Goal: Transaction & Acquisition: Download file/media

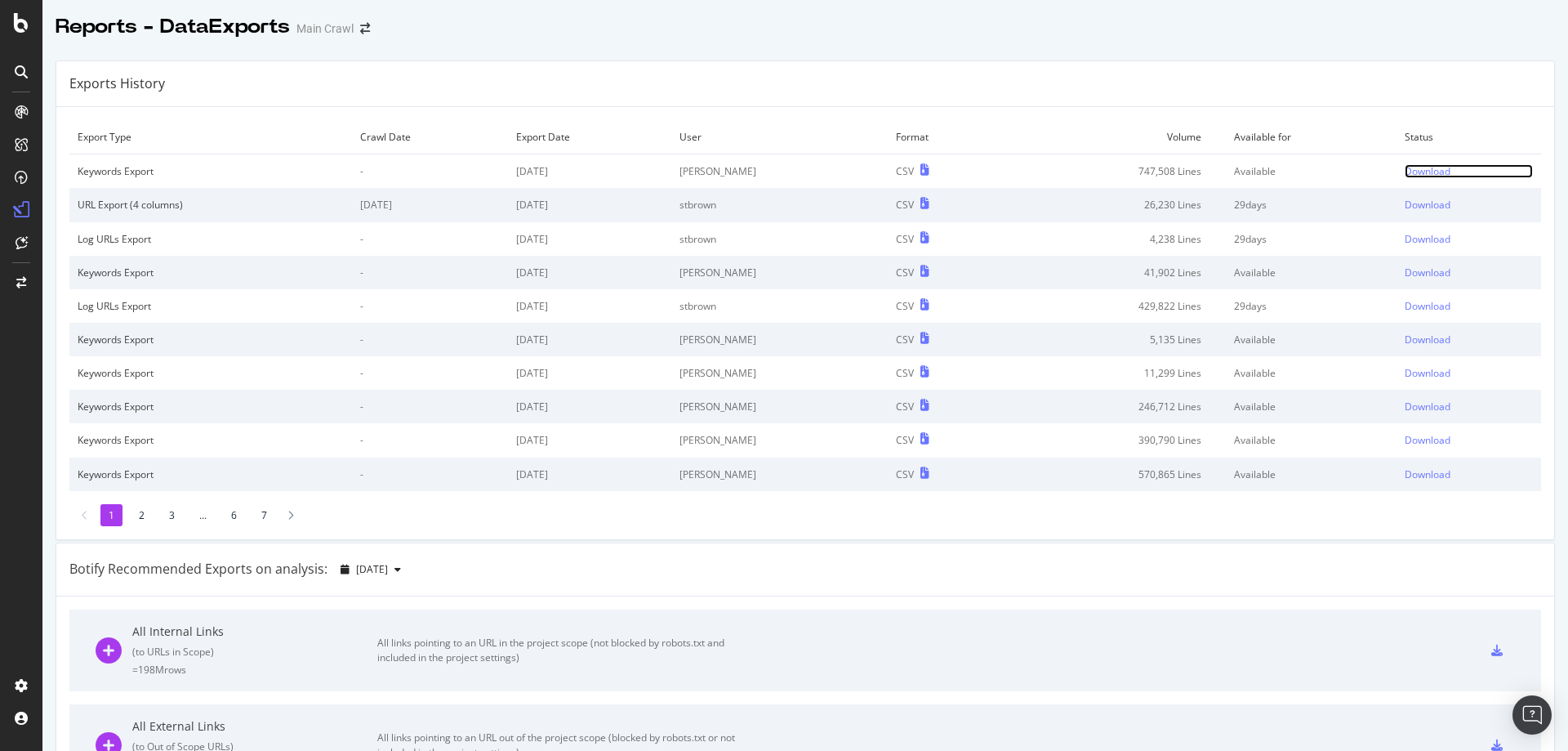
click at [1409, 171] on div "Download" at bounding box center [1427, 171] width 45 height 13
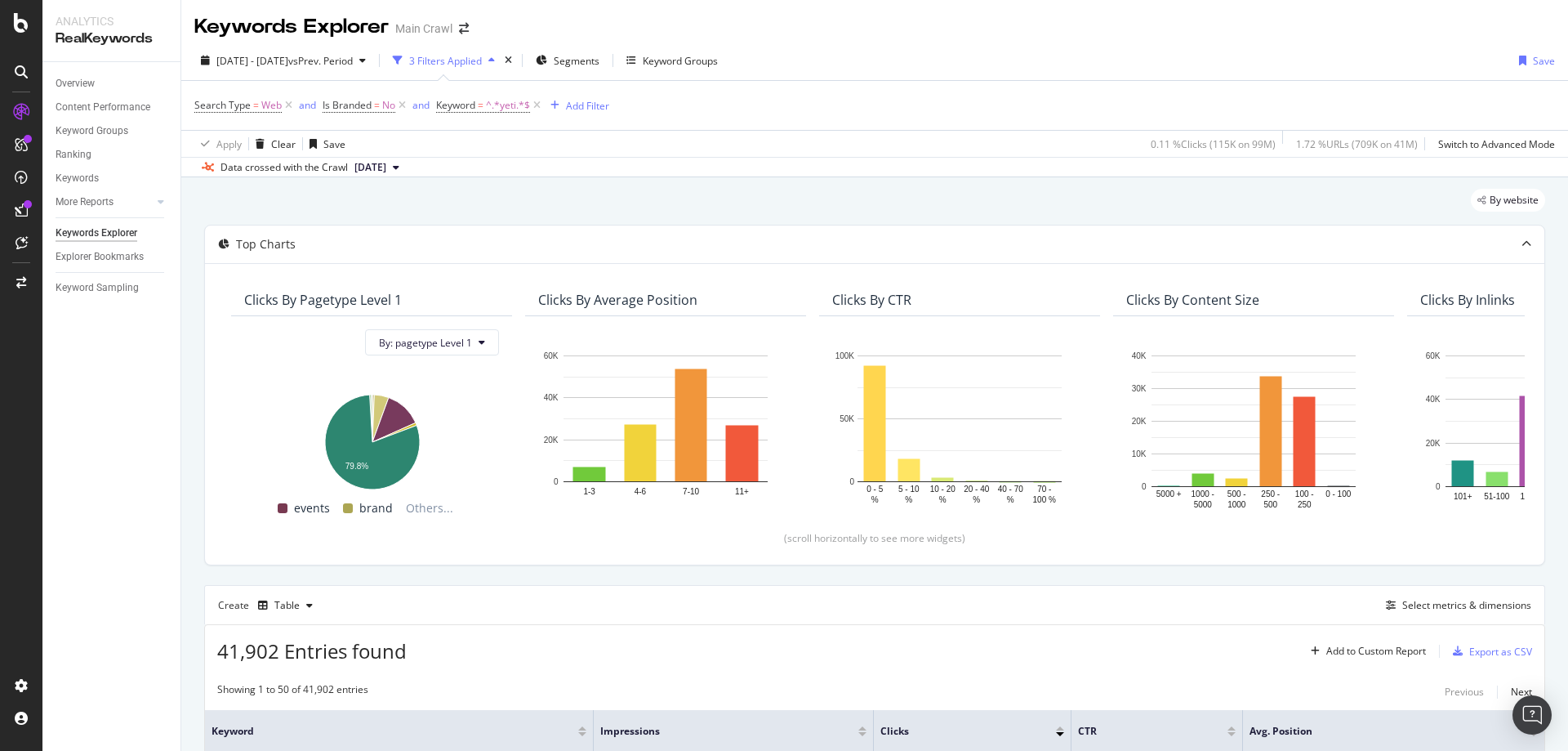
scroll to position [245, 0]
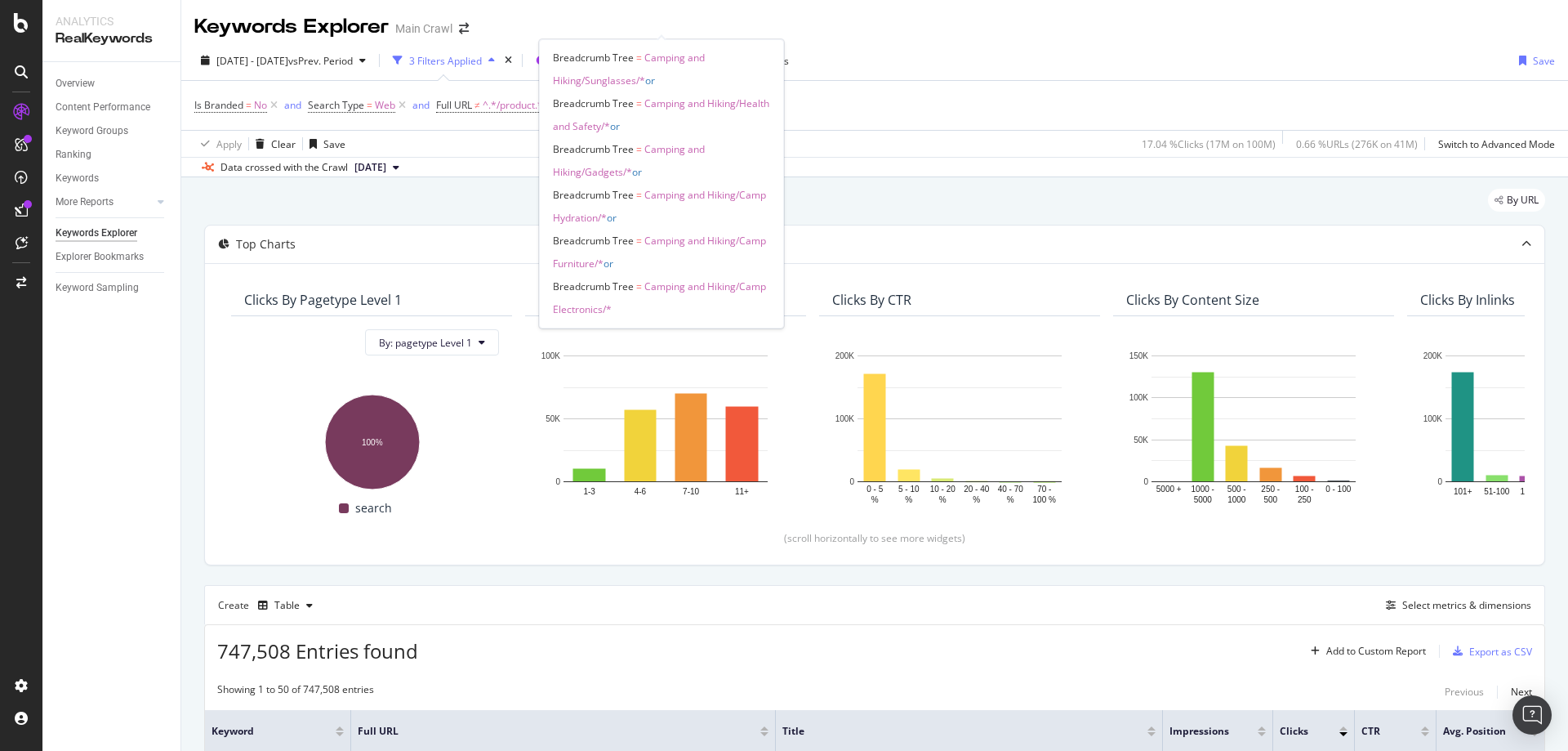
scroll to position [176, 0]
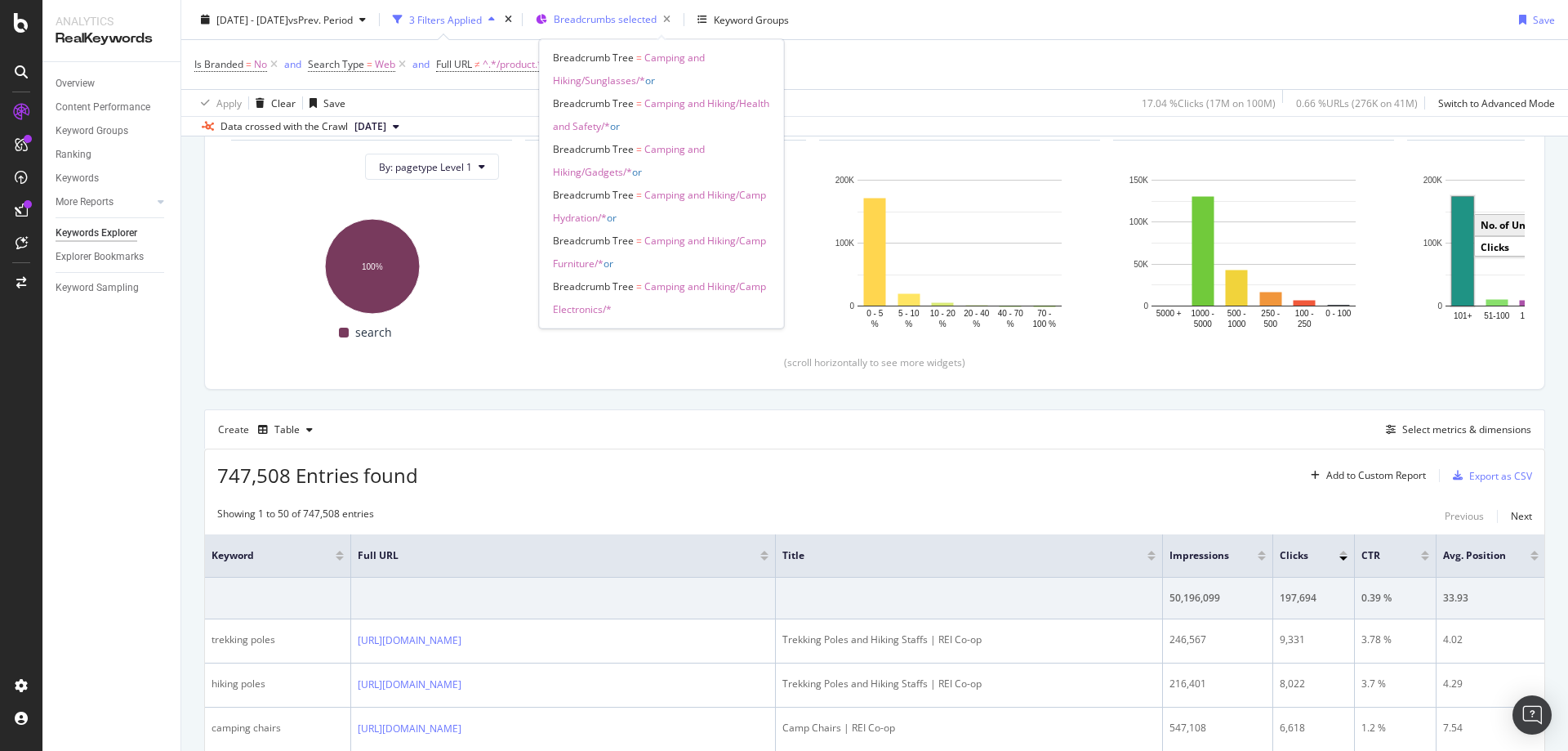
click at [656, 19] on span "Breadcrumbs selected" at bounding box center [605, 19] width 103 height 13
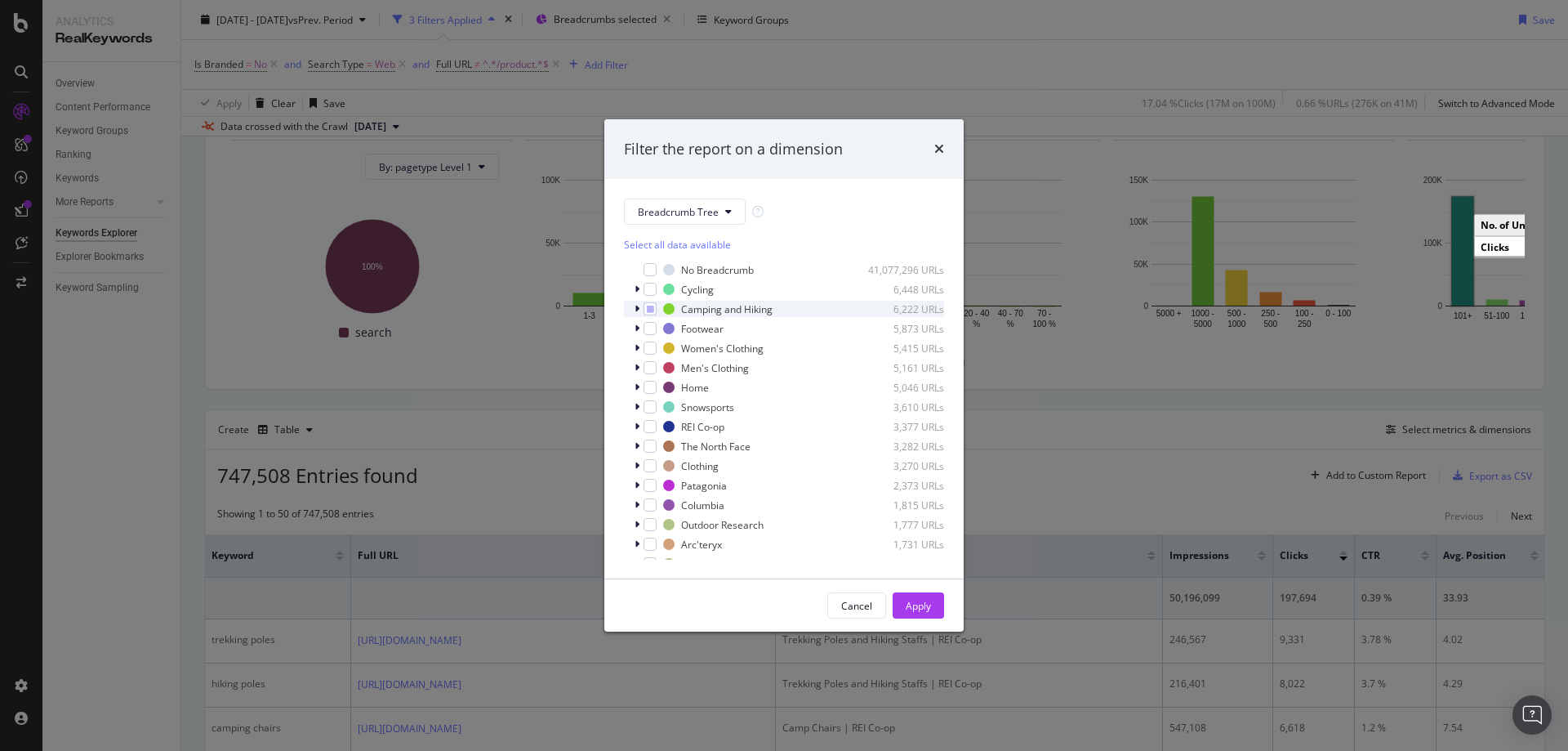
click at [638, 305] on icon "modal" at bounding box center [637, 309] width 5 height 10
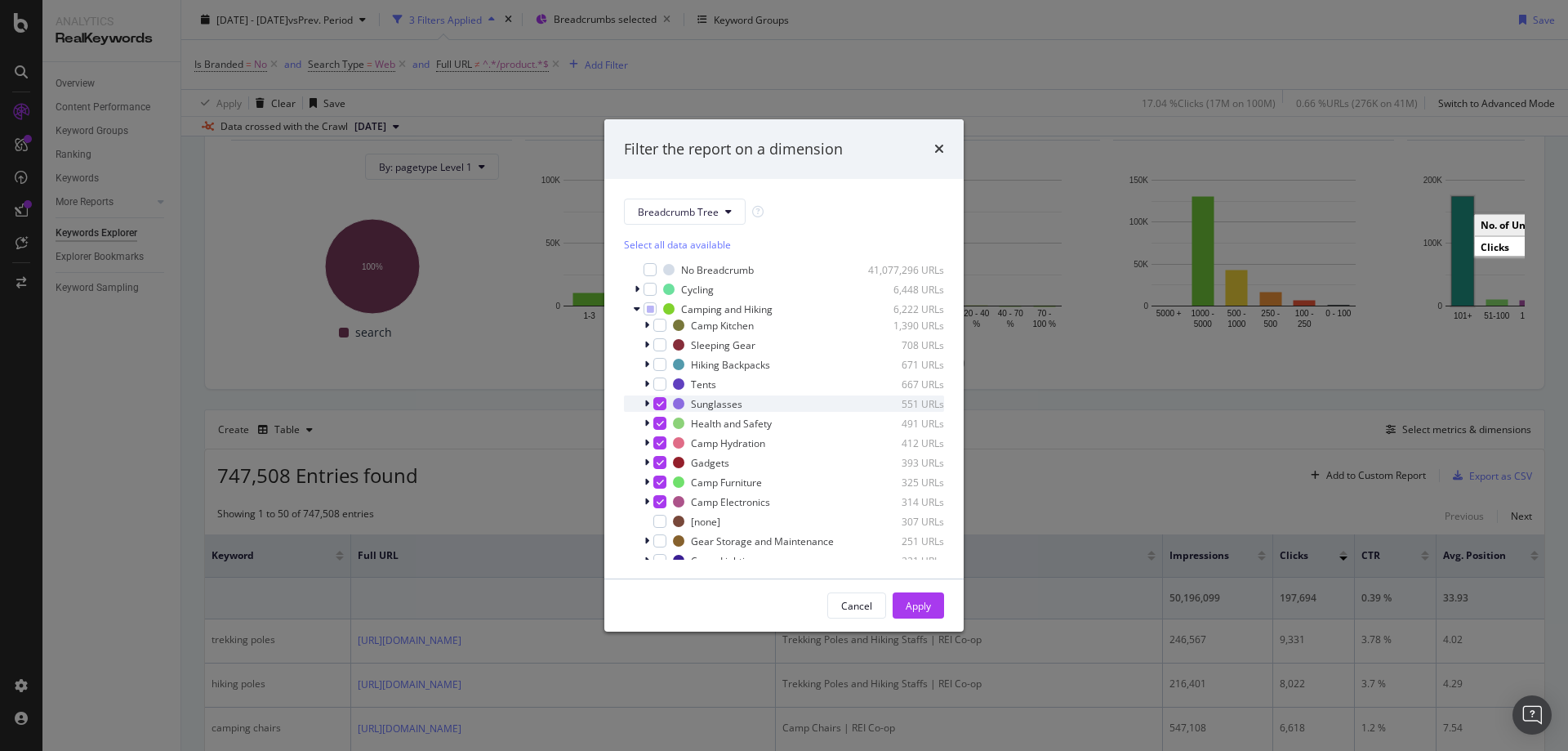
click at [661, 407] on icon "modal" at bounding box center [660, 404] width 8 height 8
click at [661, 425] on icon "modal" at bounding box center [660, 423] width 8 height 8
click at [662, 450] on div "modal" at bounding box center [660, 443] width 13 height 13
click at [664, 464] on div "modal" at bounding box center [660, 463] width 13 height 13
click at [662, 485] on icon "modal" at bounding box center [660, 482] width 8 height 8
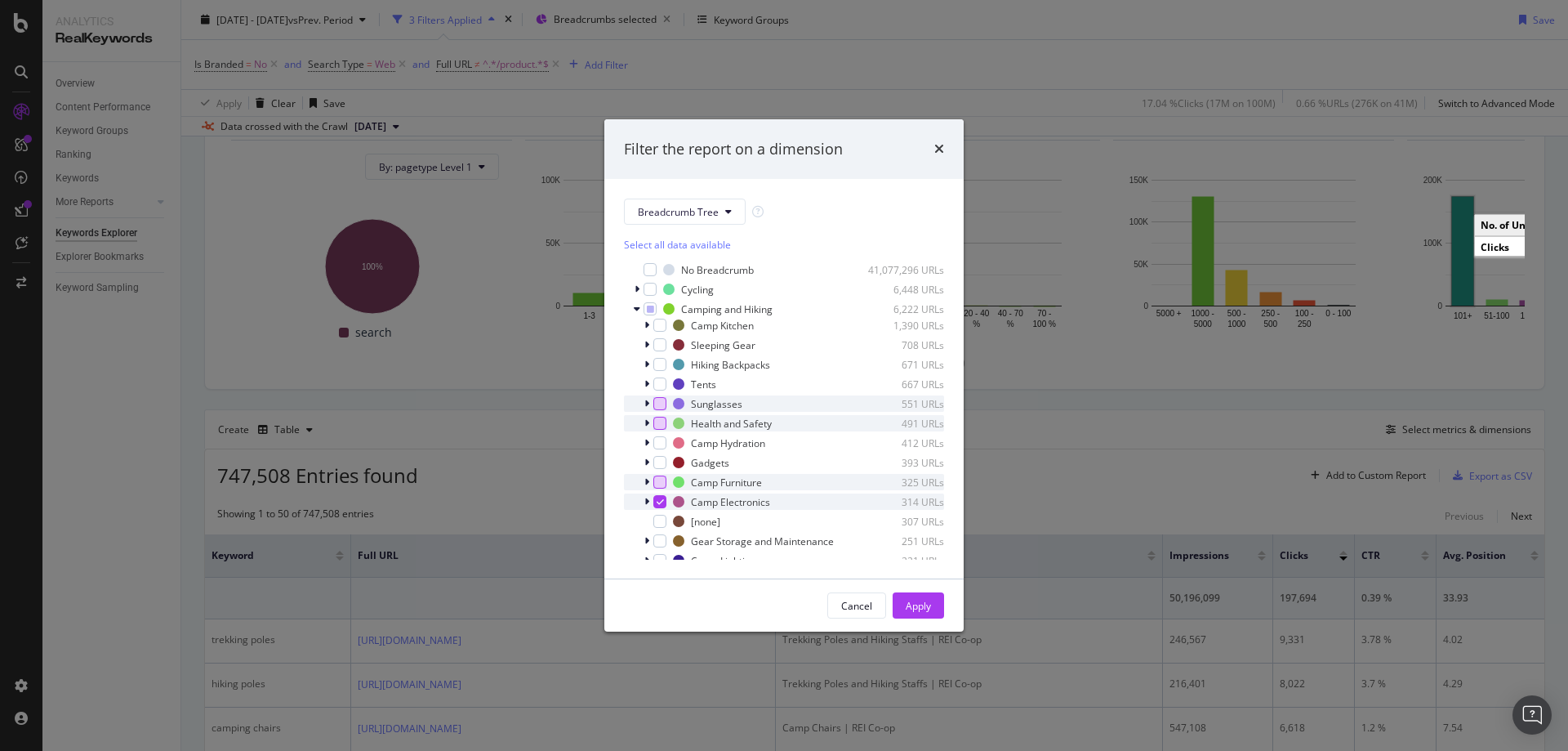
click at [658, 498] on icon "modal" at bounding box center [660, 502] width 8 height 8
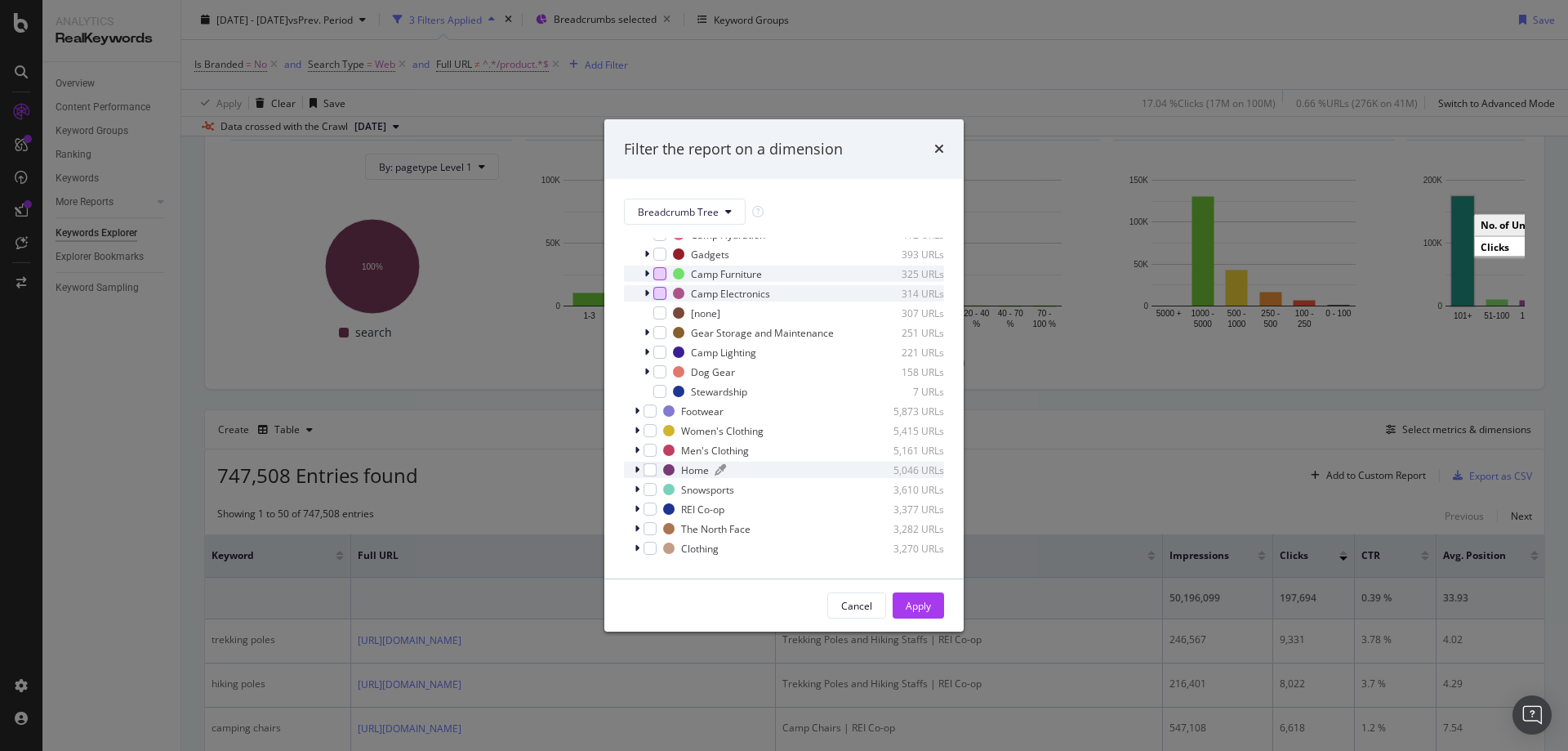
scroll to position [245, 0]
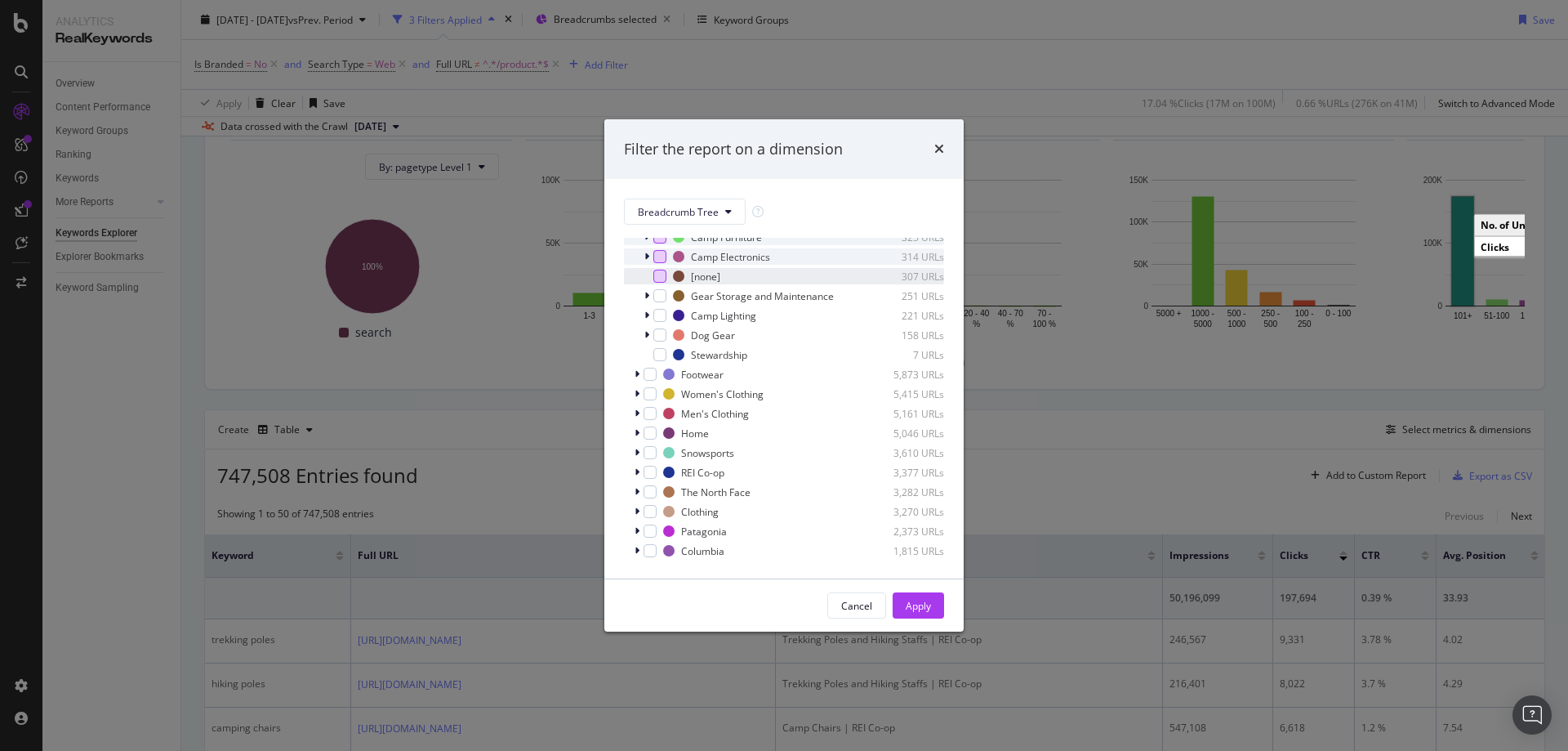
click at [658, 280] on div "modal" at bounding box center [660, 276] width 13 height 13
click at [657, 297] on div "modal" at bounding box center [660, 296] width 13 height 13
click at [662, 322] on div "modal" at bounding box center [660, 316] width 13 height 13
click at [662, 342] on div "modal" at bounding box center [660, 335] width 13 height 13
click at [662, 361] on div "modal" at bounding box center [660, 354] width 13 height 13
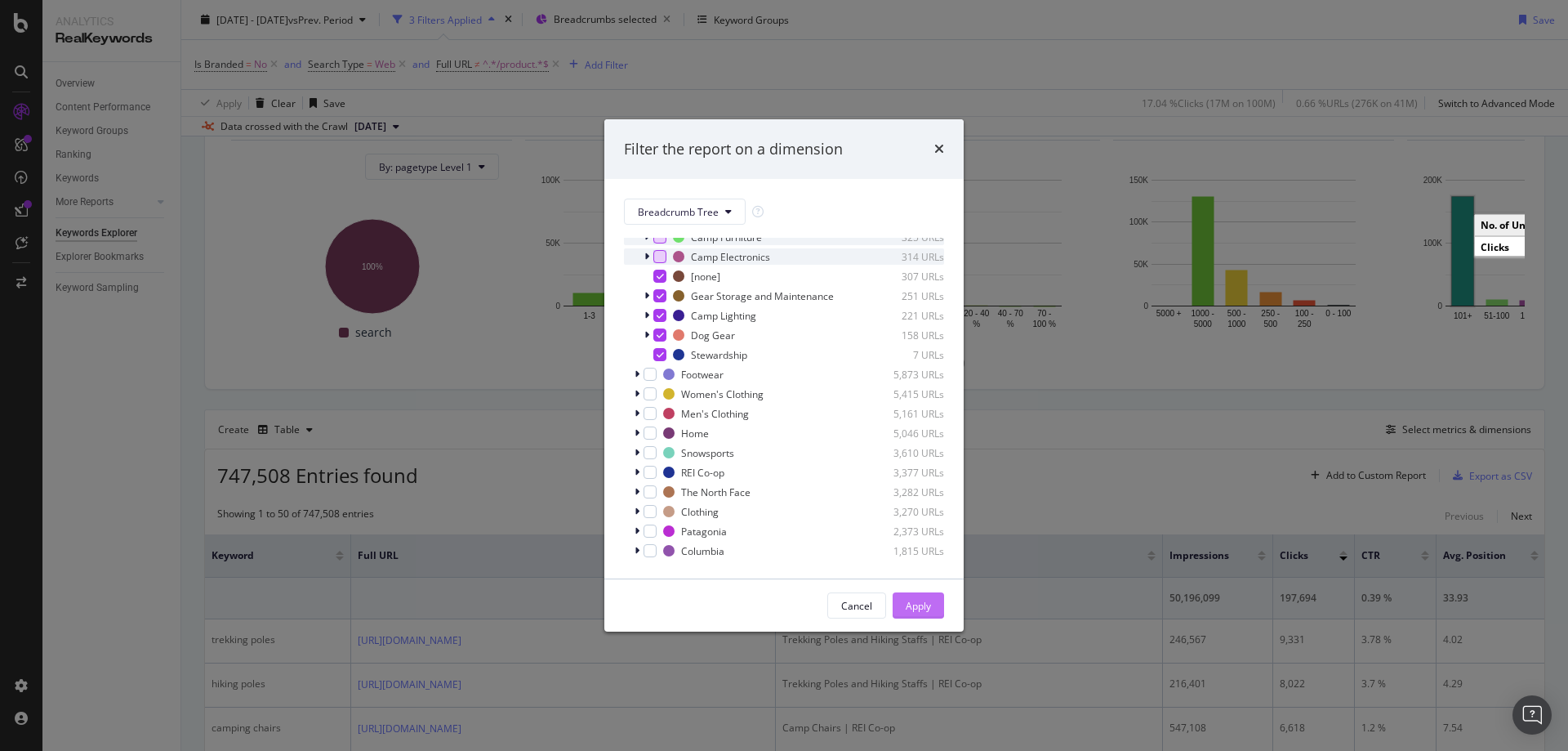
click at [922, 611] on div "Apply" at bounding box center [918, 605] width 25 height 13
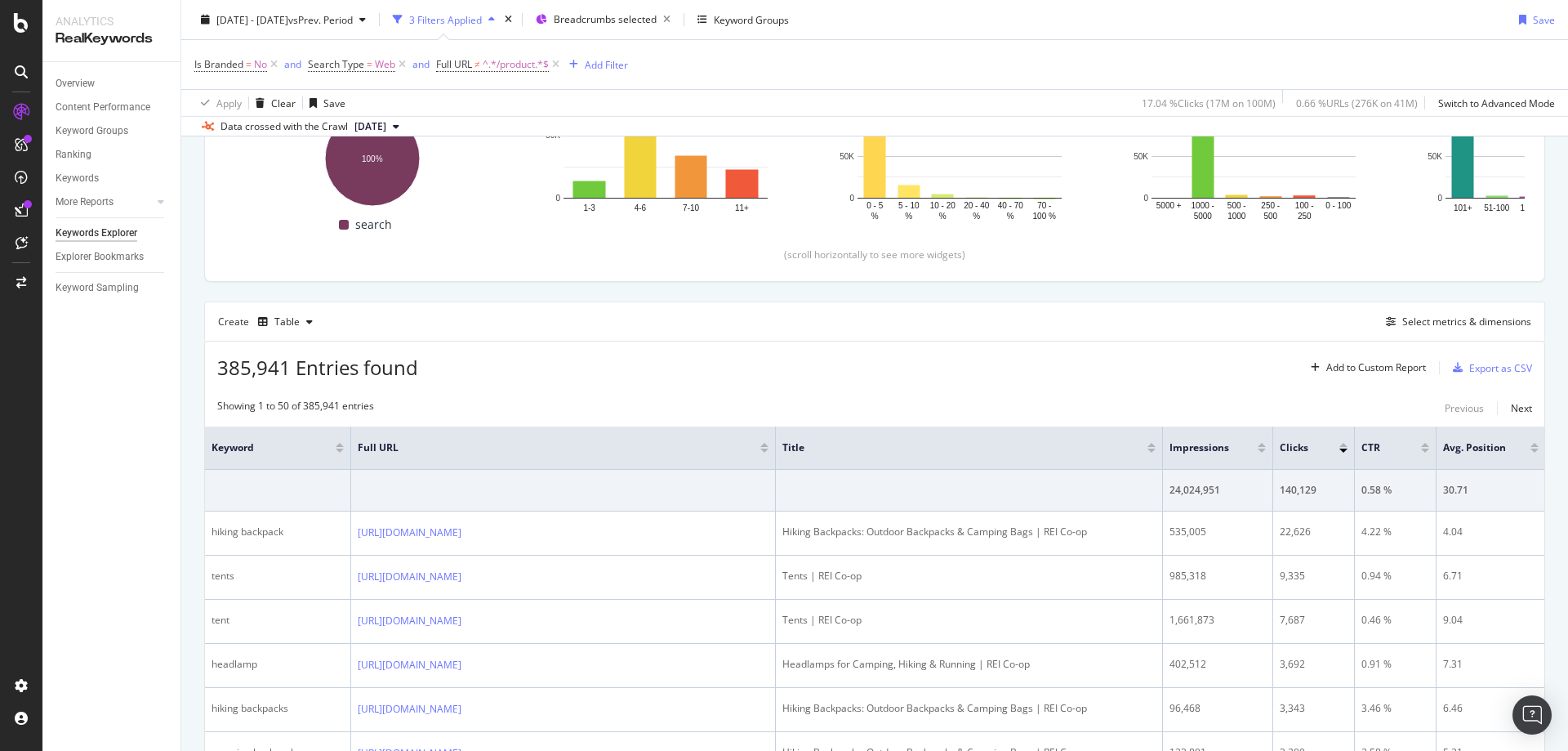
scroll to position [176, 0]
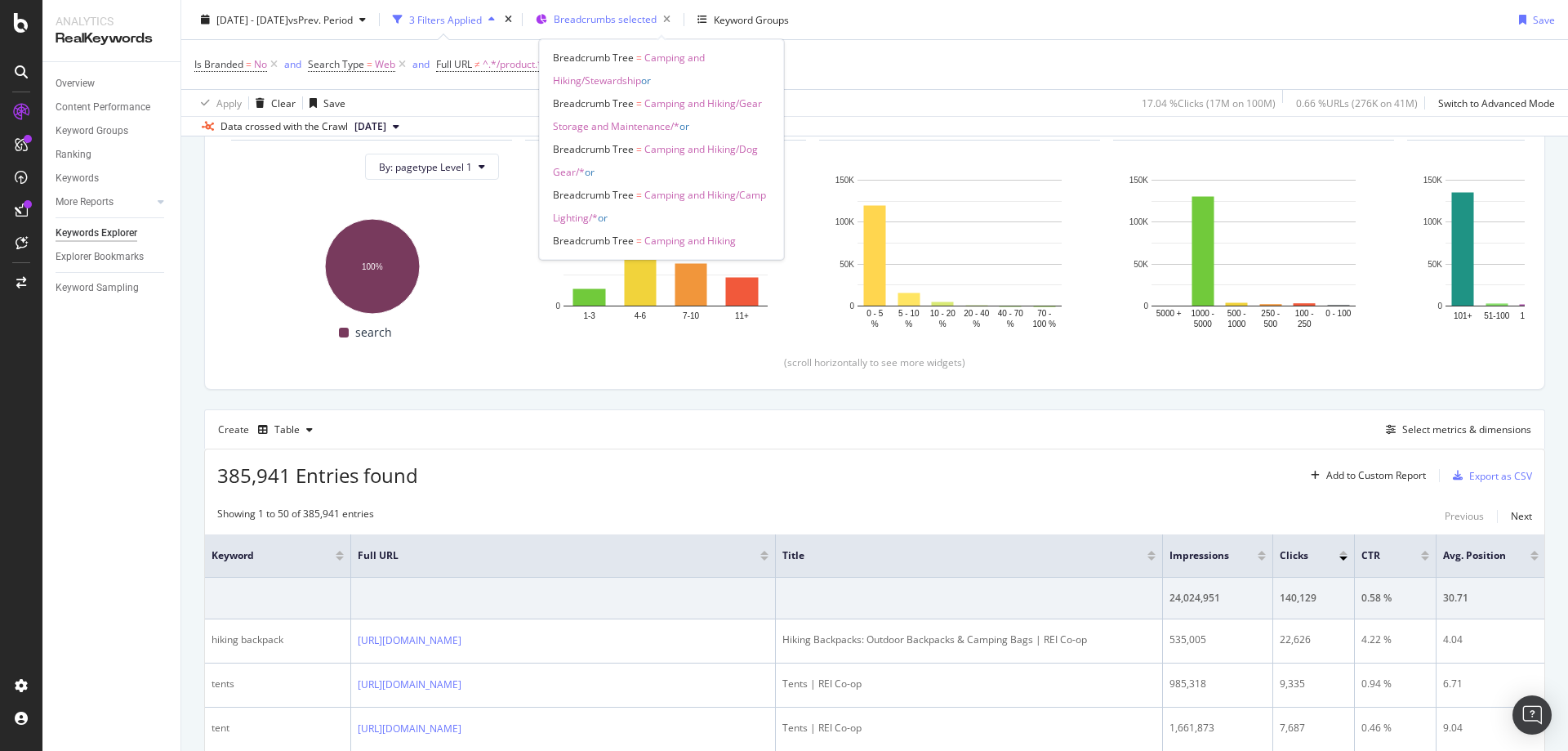
click at [654, 26] on div "Breadcrumbs selected" at bounding box center [615, 19] width 124 height 23
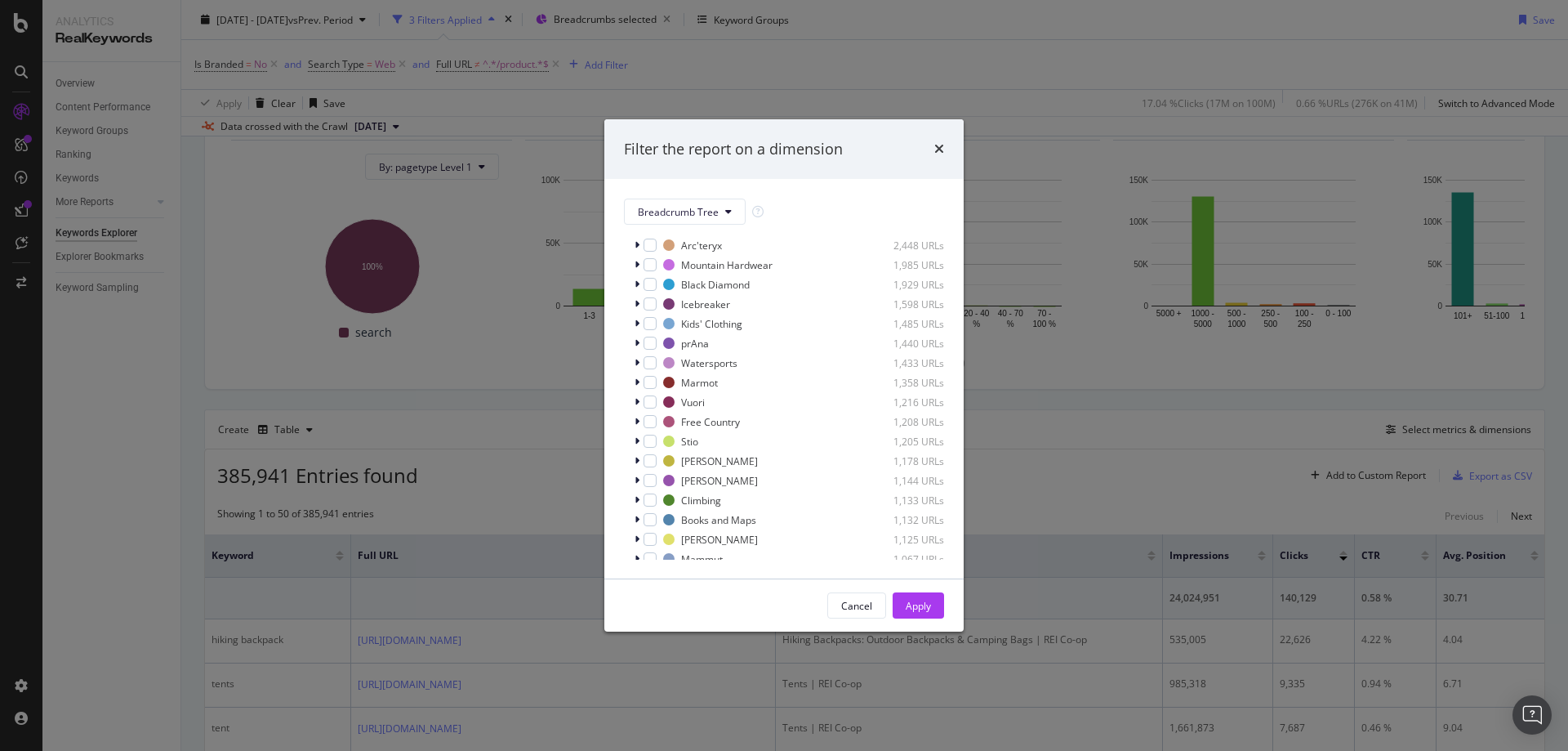
scroll to position [245, 0]
click at [938, 143] on icon "times" at bounding box center [939, 149] width 10 height 13
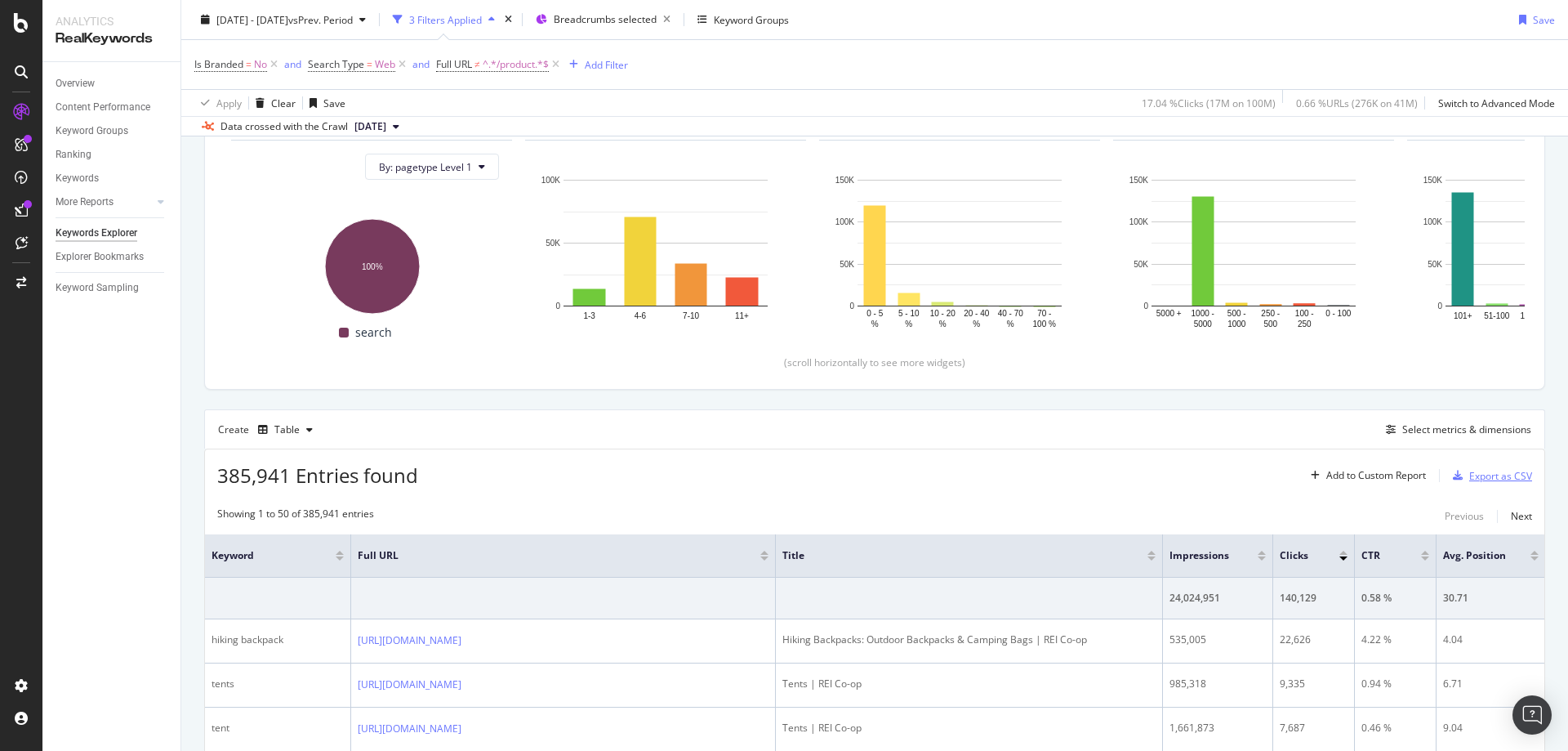
click at [1454, 480] on div "button" at bounding box center [1458, 476] width 23 height 10
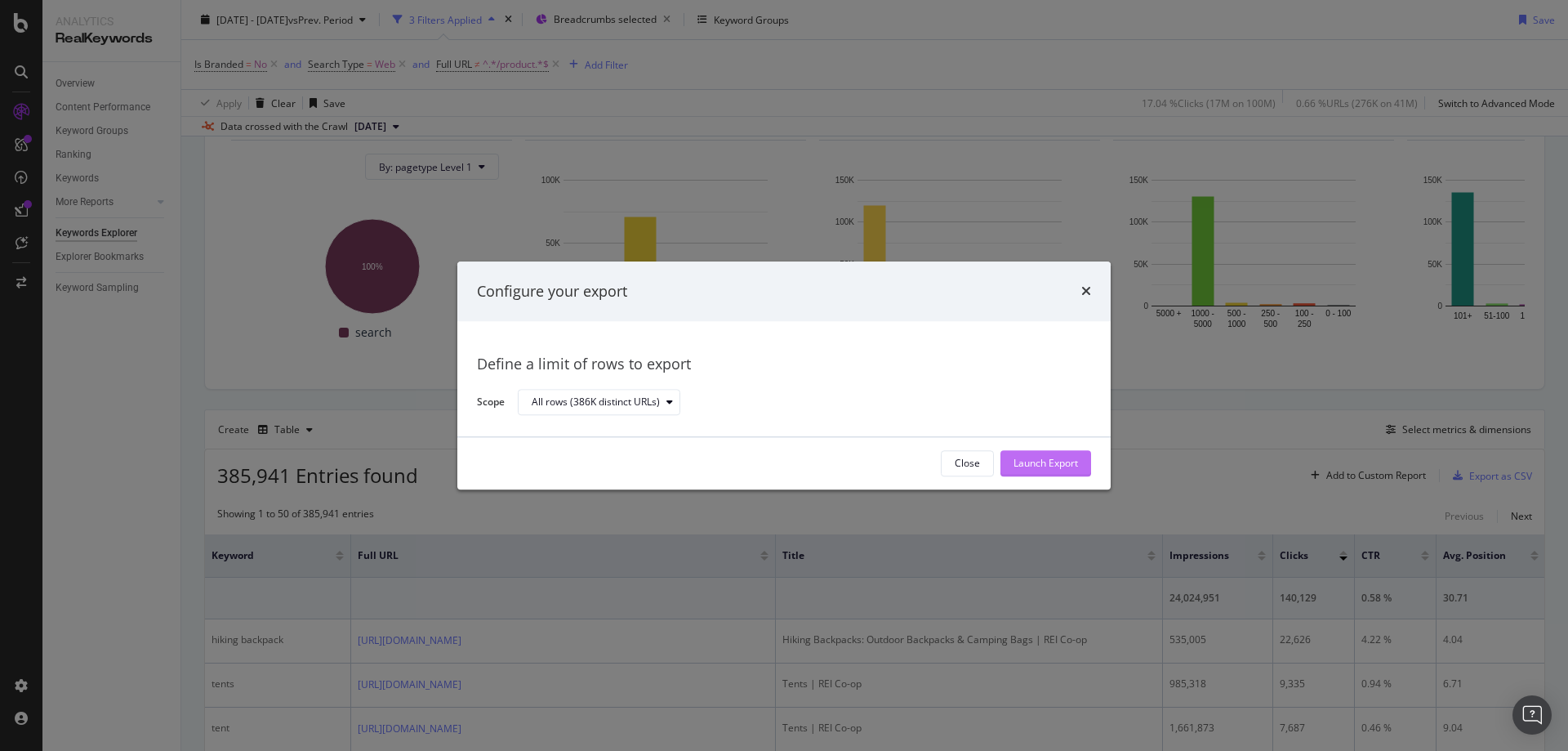
click at [1070, 455] on div "Launch Export" at bounding box center [1045, 463] width 65 height 24
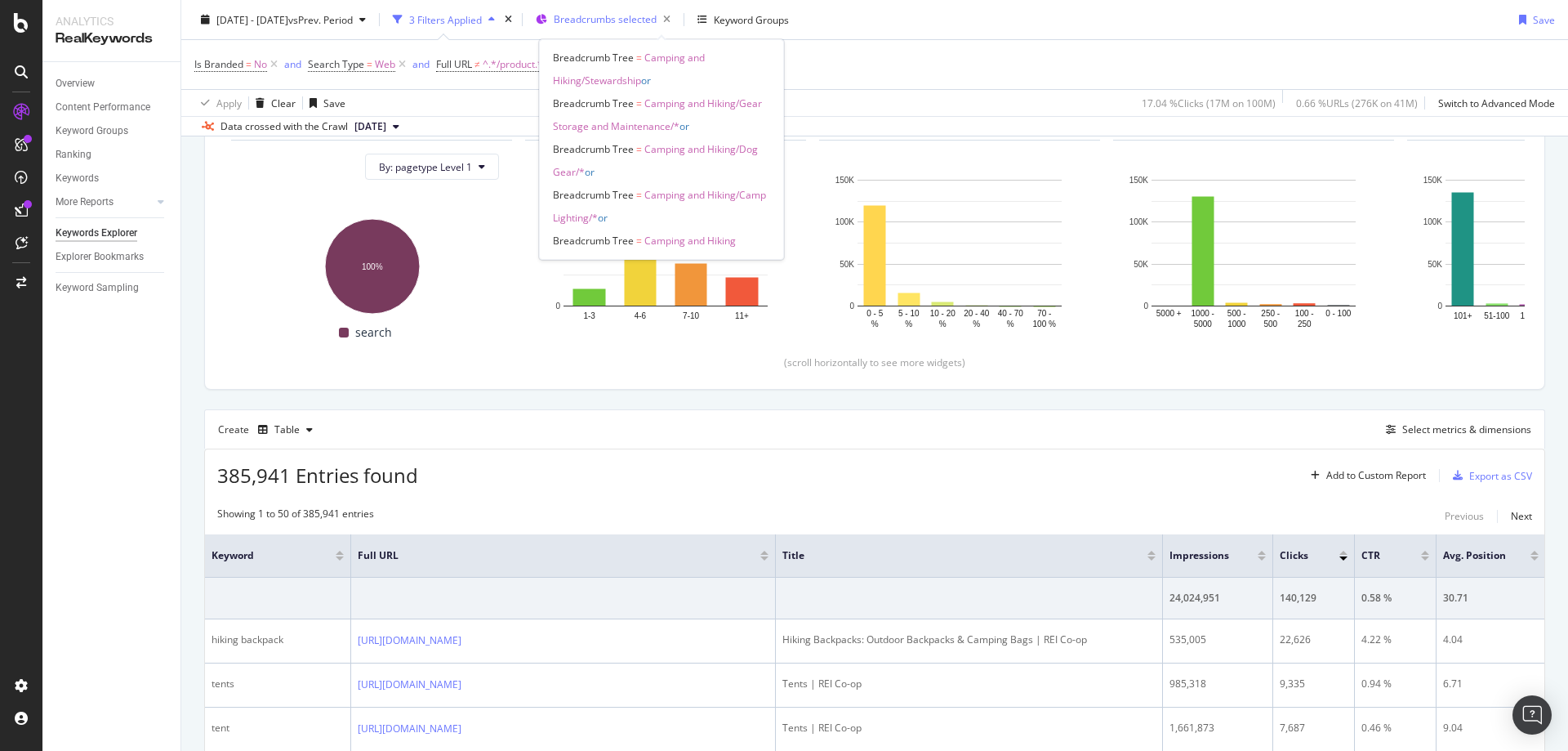
click at [656, 24] on span "Breadcrumbs selected" at bounding box center [605, 19] width 103 height 13
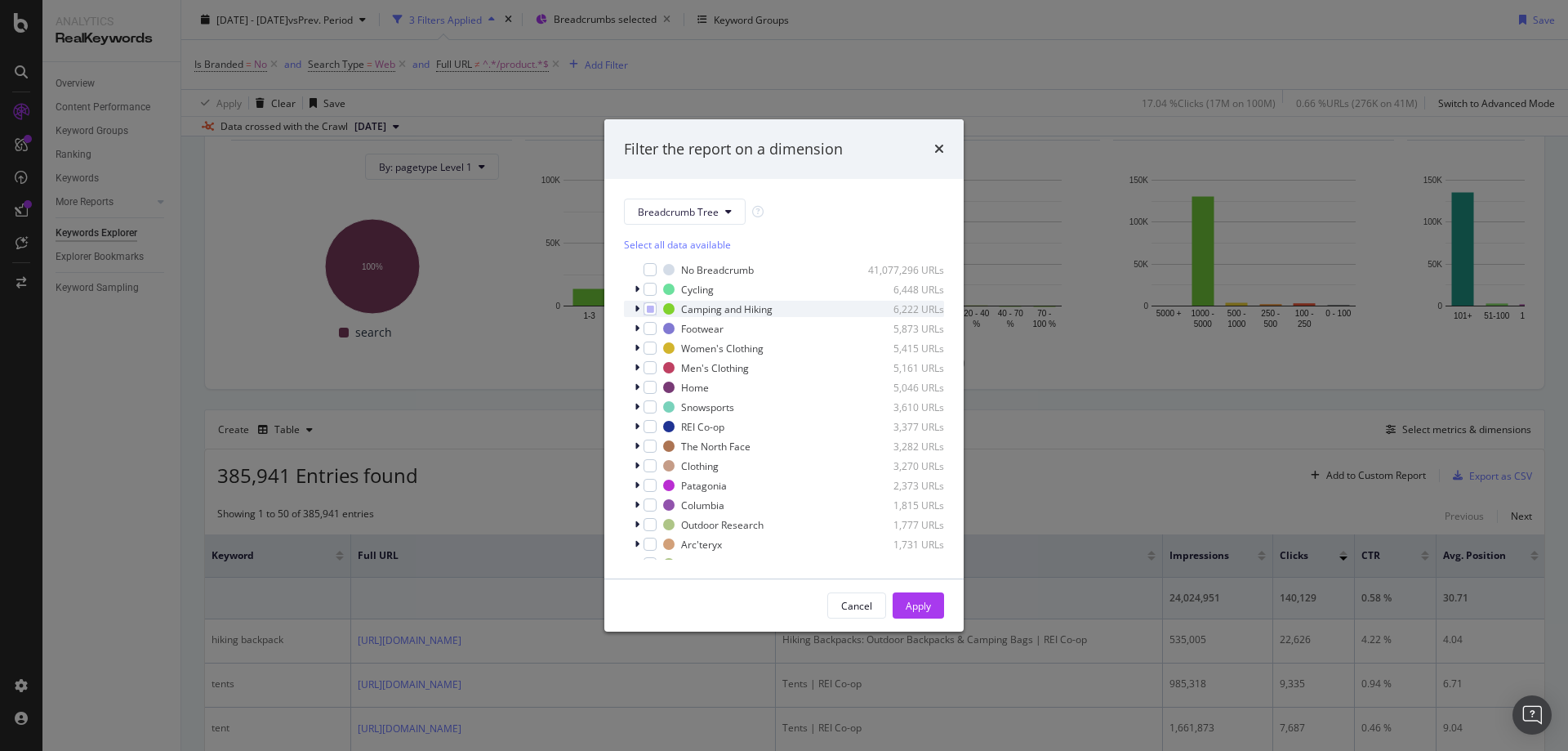
click at [631, 314] on div "Camping and Hiking 6,222 URLs" at bounding box center [784, 308] width 320 height 16
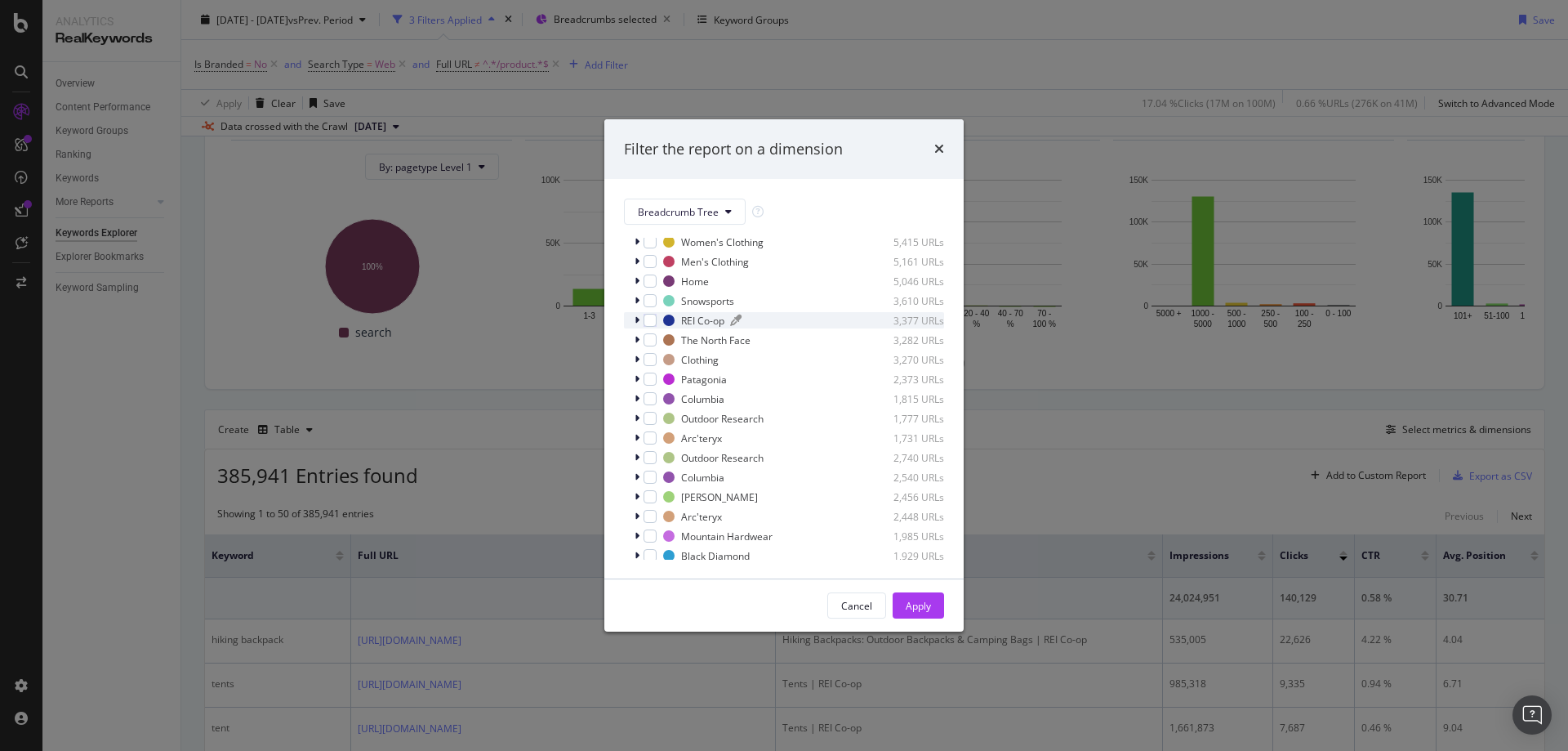
scroll to position [327, 0]
click at [942, 147] on icon "times" at bounding box center [939, 149] width 10 height 13
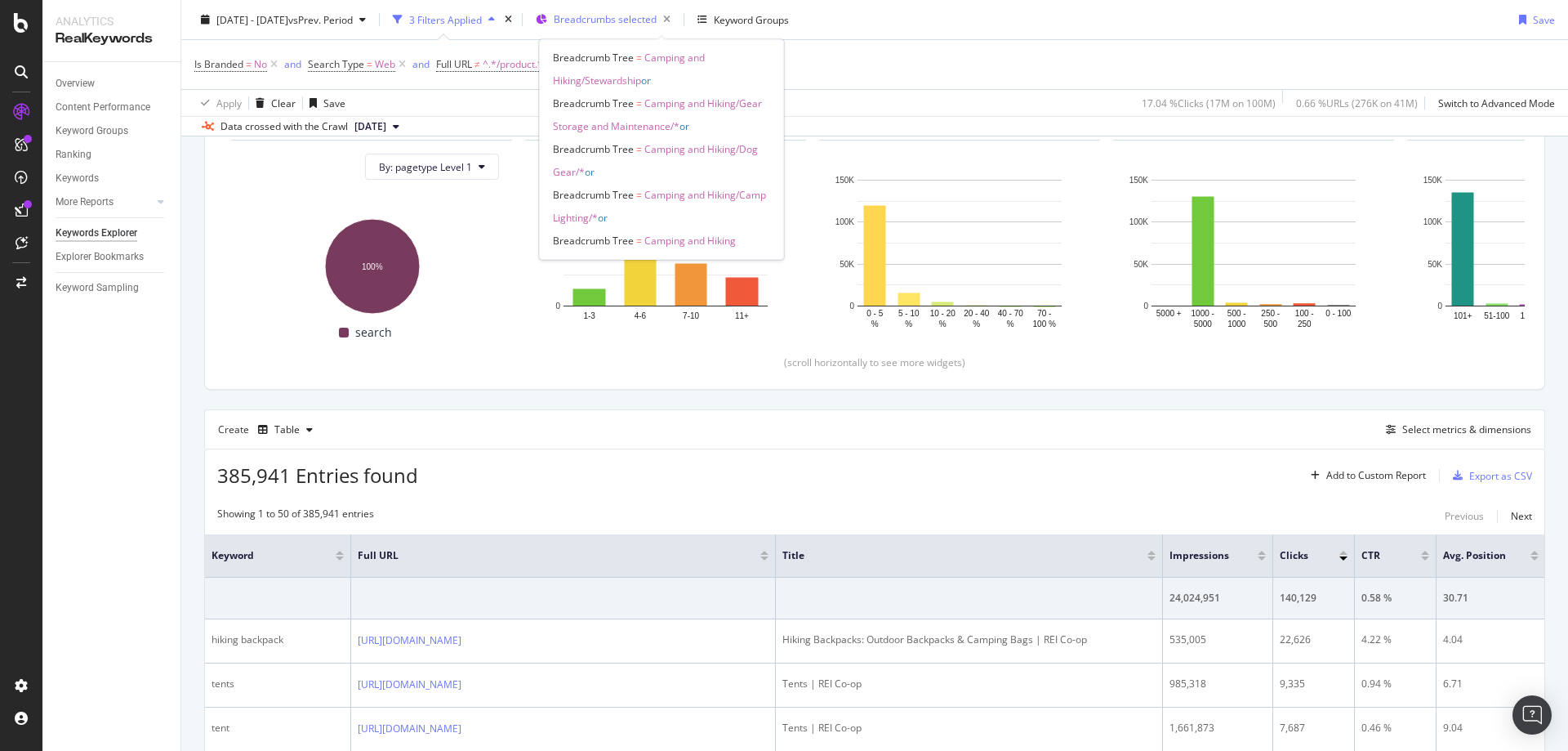
click at [649, 12] on div "Breadcrumbs selected" at bounding box center [615, 19] width 124 height 23
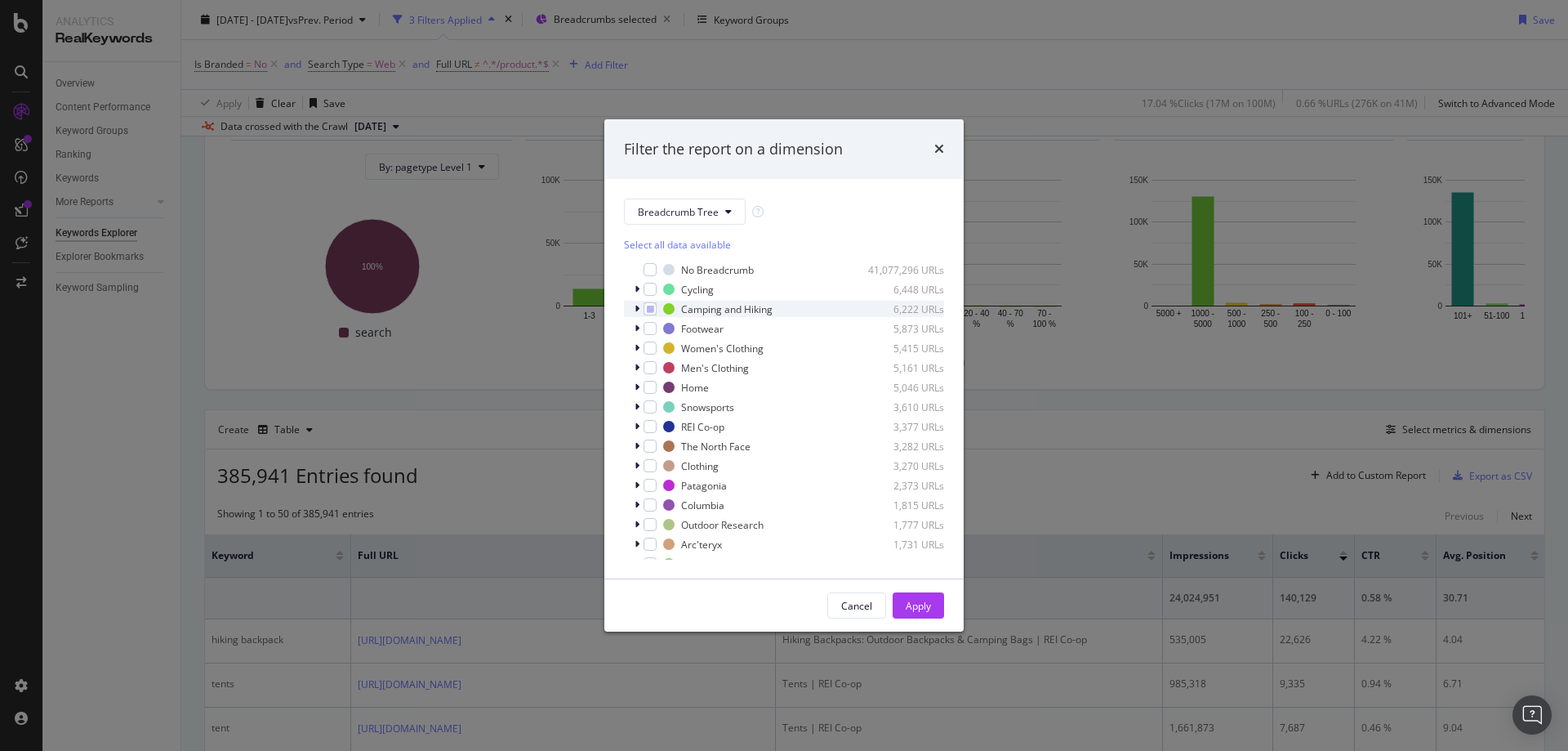
click at [635, 308] on icon "modal" at bounding box center [637, 309] width 5 height 10
click at [647, 310] on icon "modal" at bounding box center [651, 309] width 8 height 8
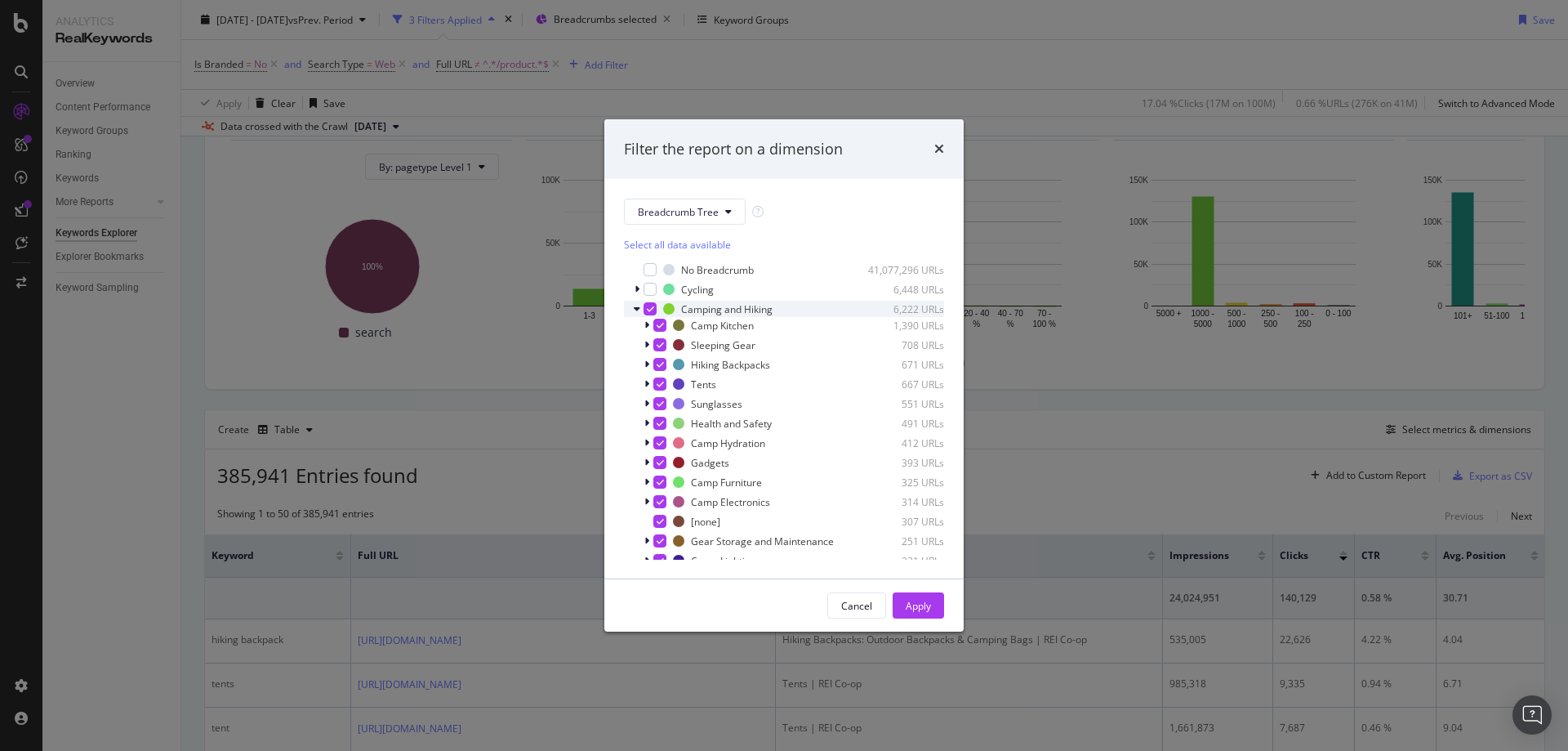
click at [647, 309] on icon "modal" at bounding box center [651, 309] width 8 height 8
click at [637, 311] on icon "modal" at bounding box center [637, 309] width 7 height 10
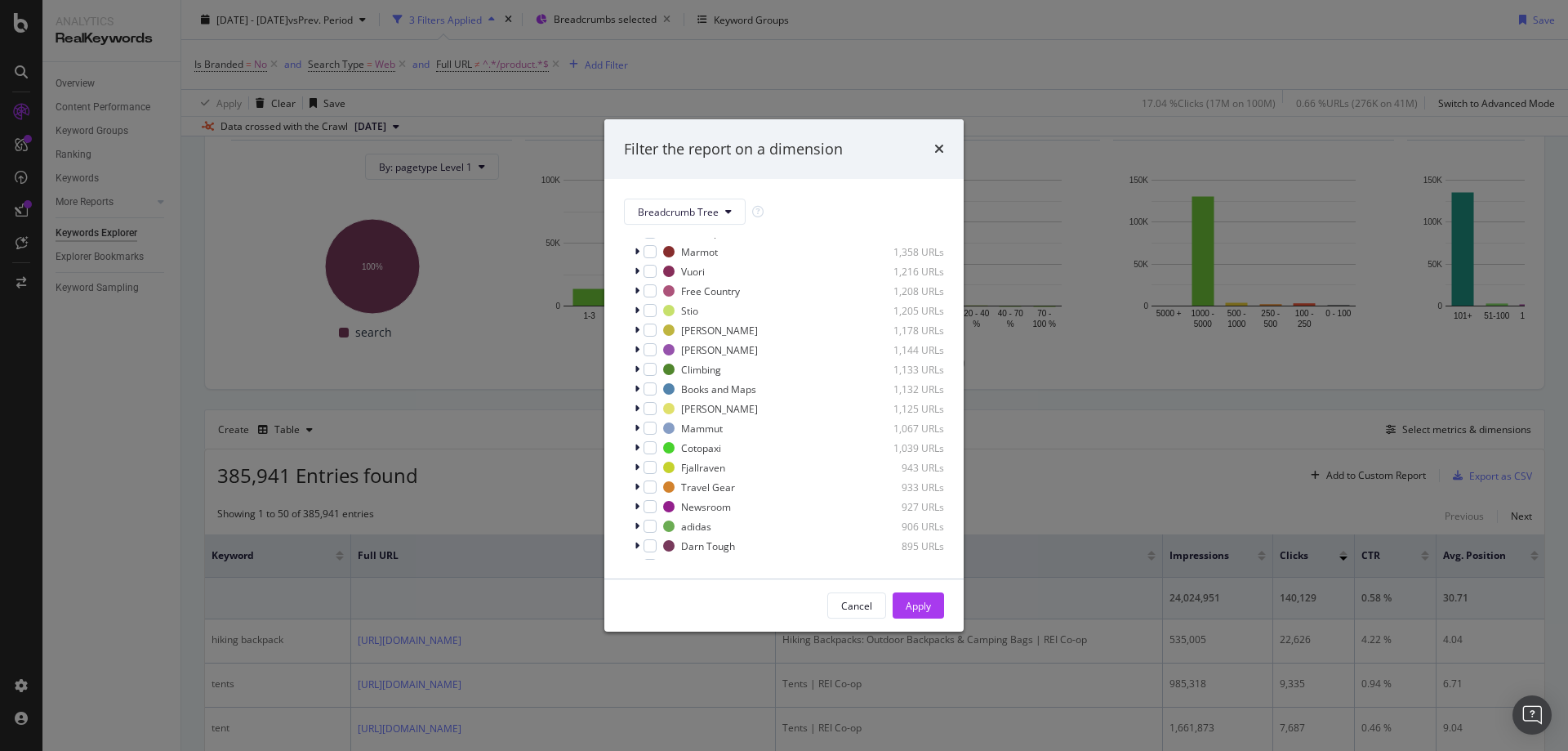
scroll to position [605, 0]
click at [640, 554] on span "Show 15 more" at bounding box center [667, 551] width 61 height 13
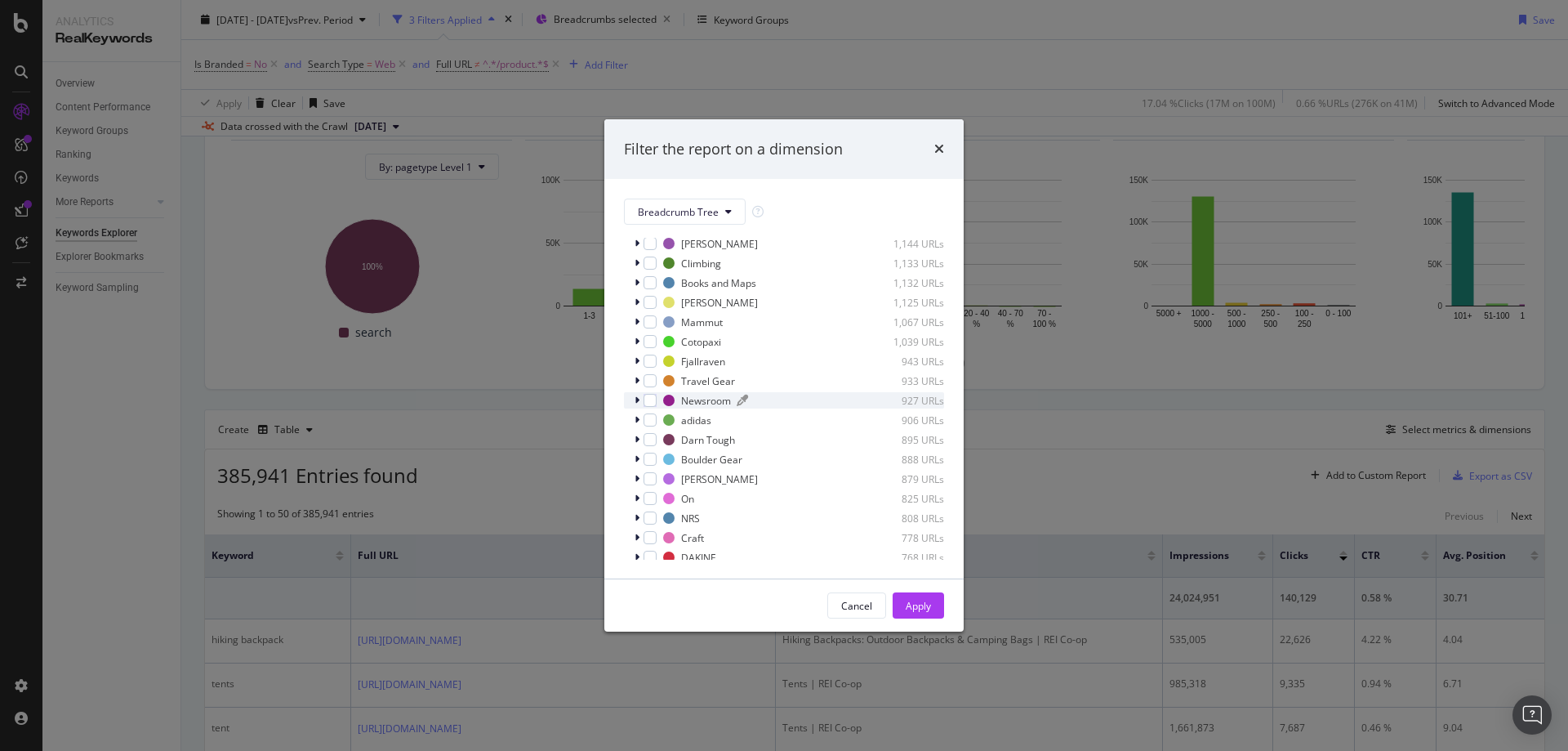
scroll to position [899, 0]
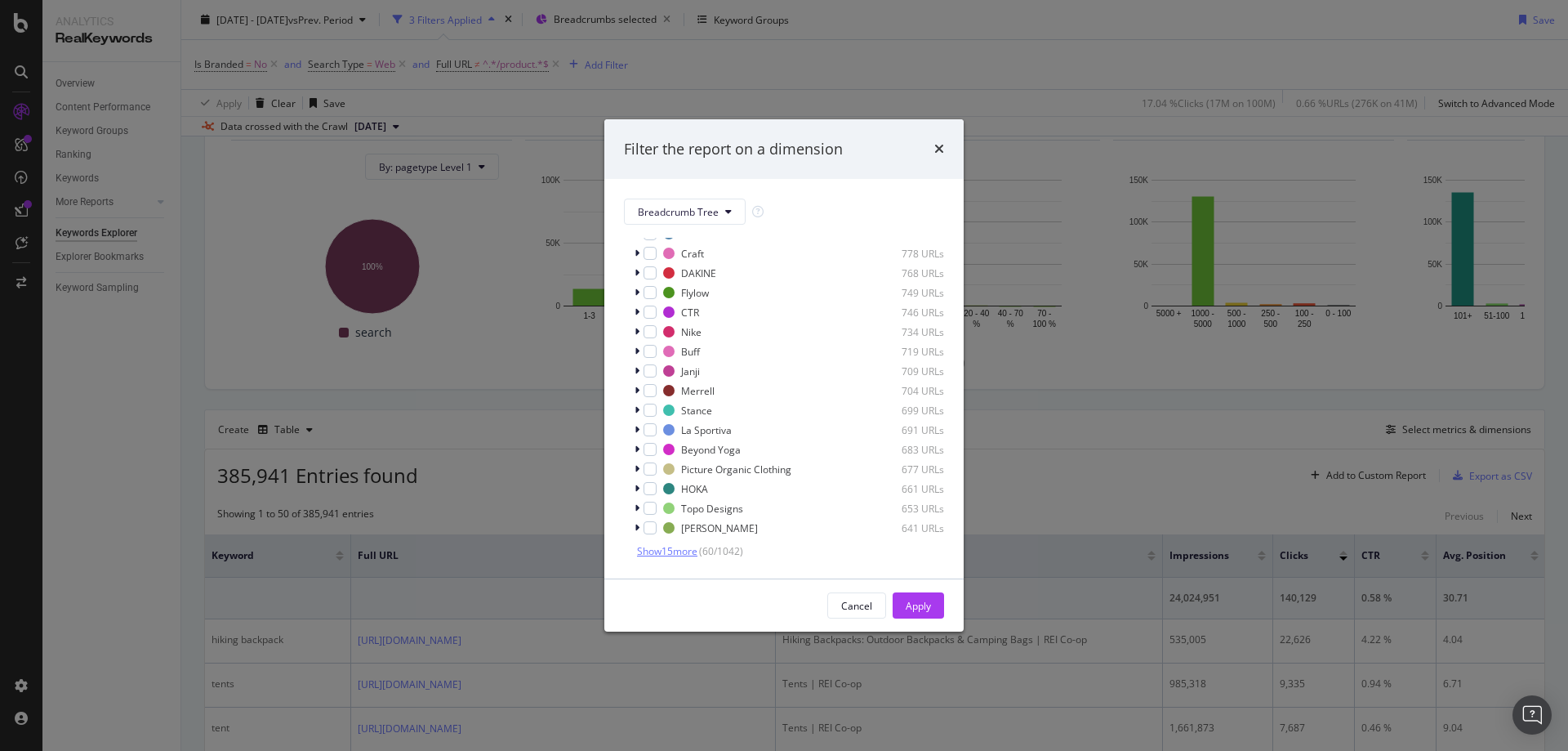
click at [684, 557] on span "Show 15 more" at bounding box center [667, 551] width 61 height 13
click at [933, 150] on div "Filter the report on a dimension" at bounding box center [784, 149] width 320 height 21
drag, startPoint x: 943, startPoint y: 152, endPoint x: 941, endPoint y: 141, distance: 11.2
click at [941, 152] on icon "times" at bounding box center [939, 149] width 10 height 13
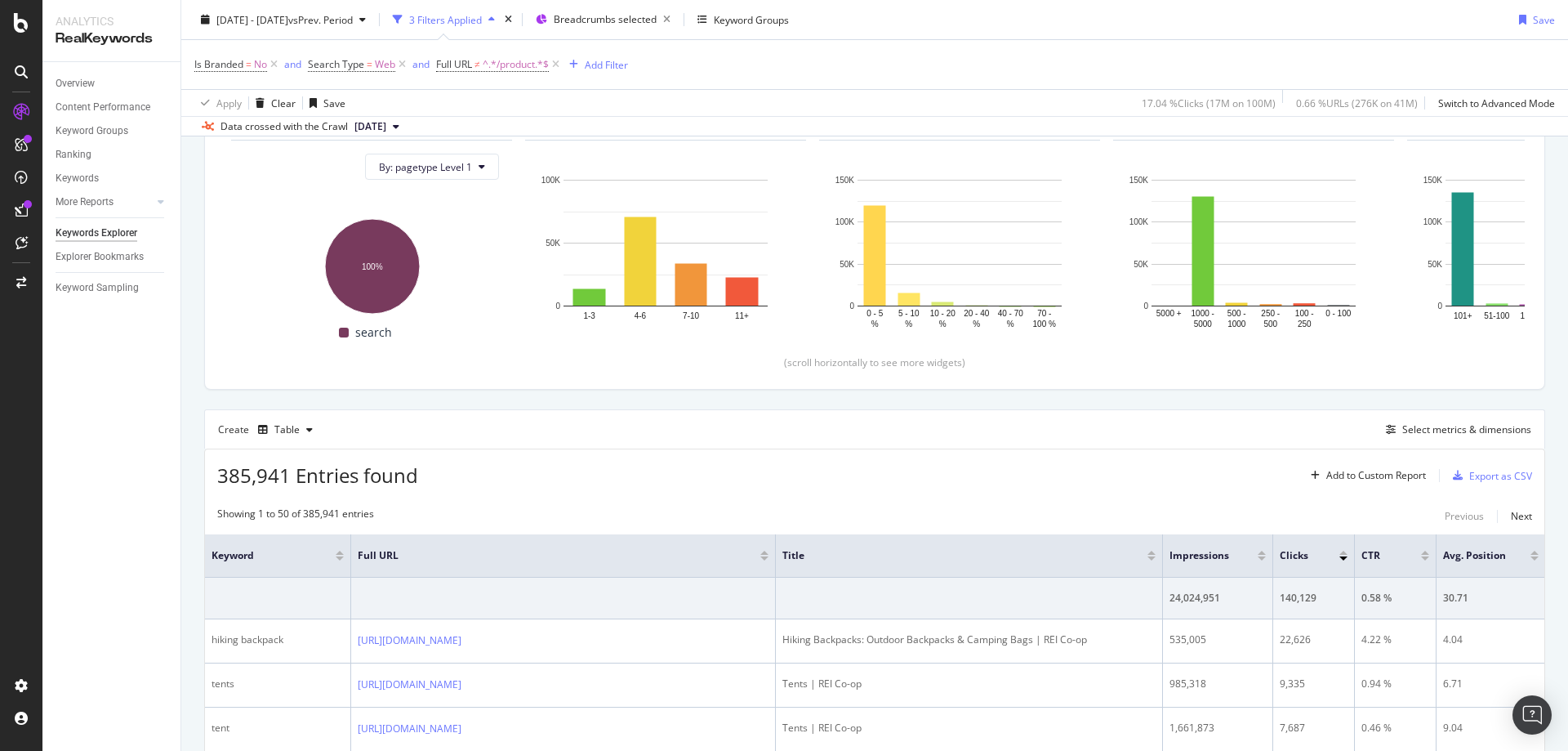
click at [937, 84] on div "Is Branded = No and Search Type = Web and Full URL ≠ ^.*/product.*$ Add Filter" at bounding box center [874, 65] width 1361 height 49
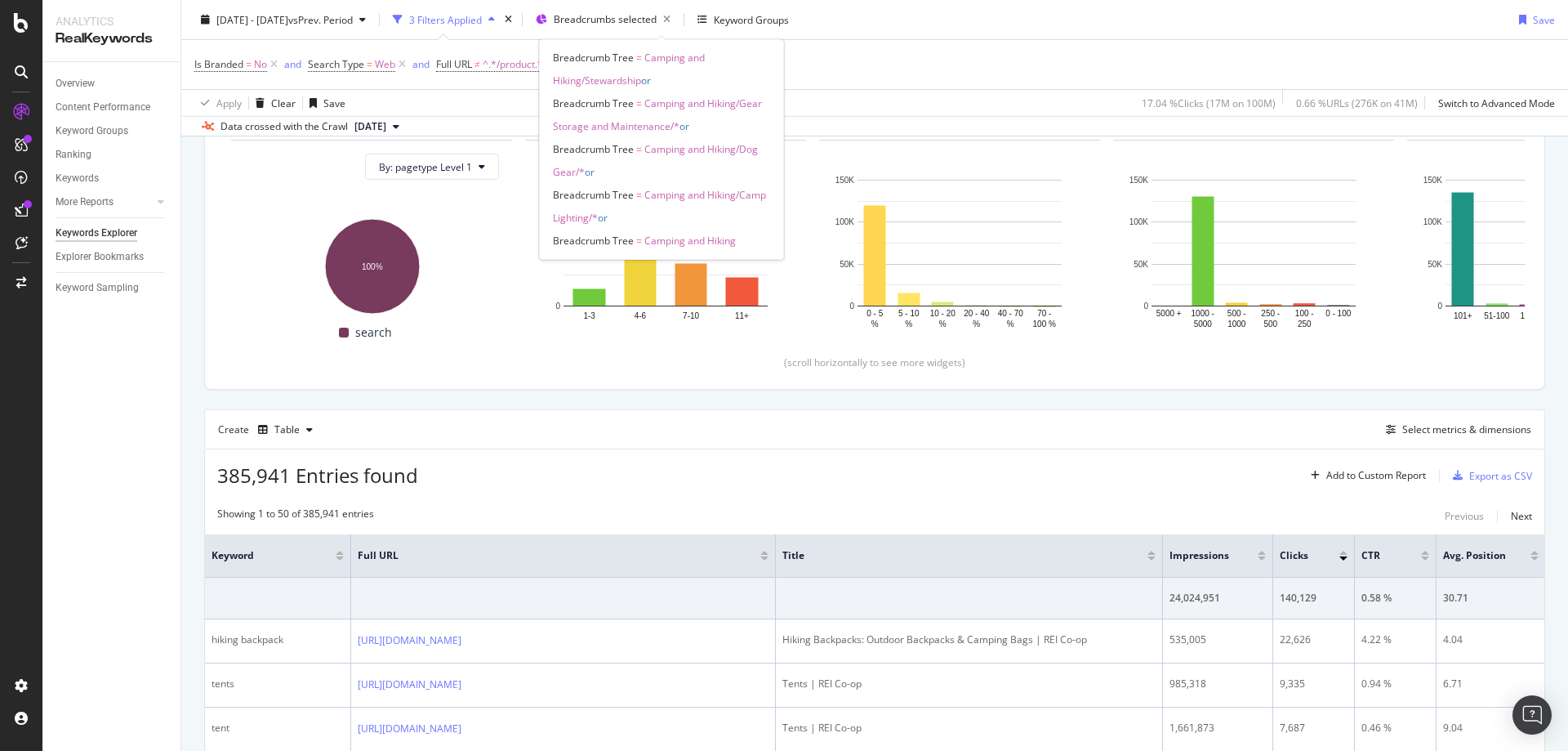
click at [655, 20] on span "Breadcrumbs selected" at bounding box center [605, 19] width 103 height 13
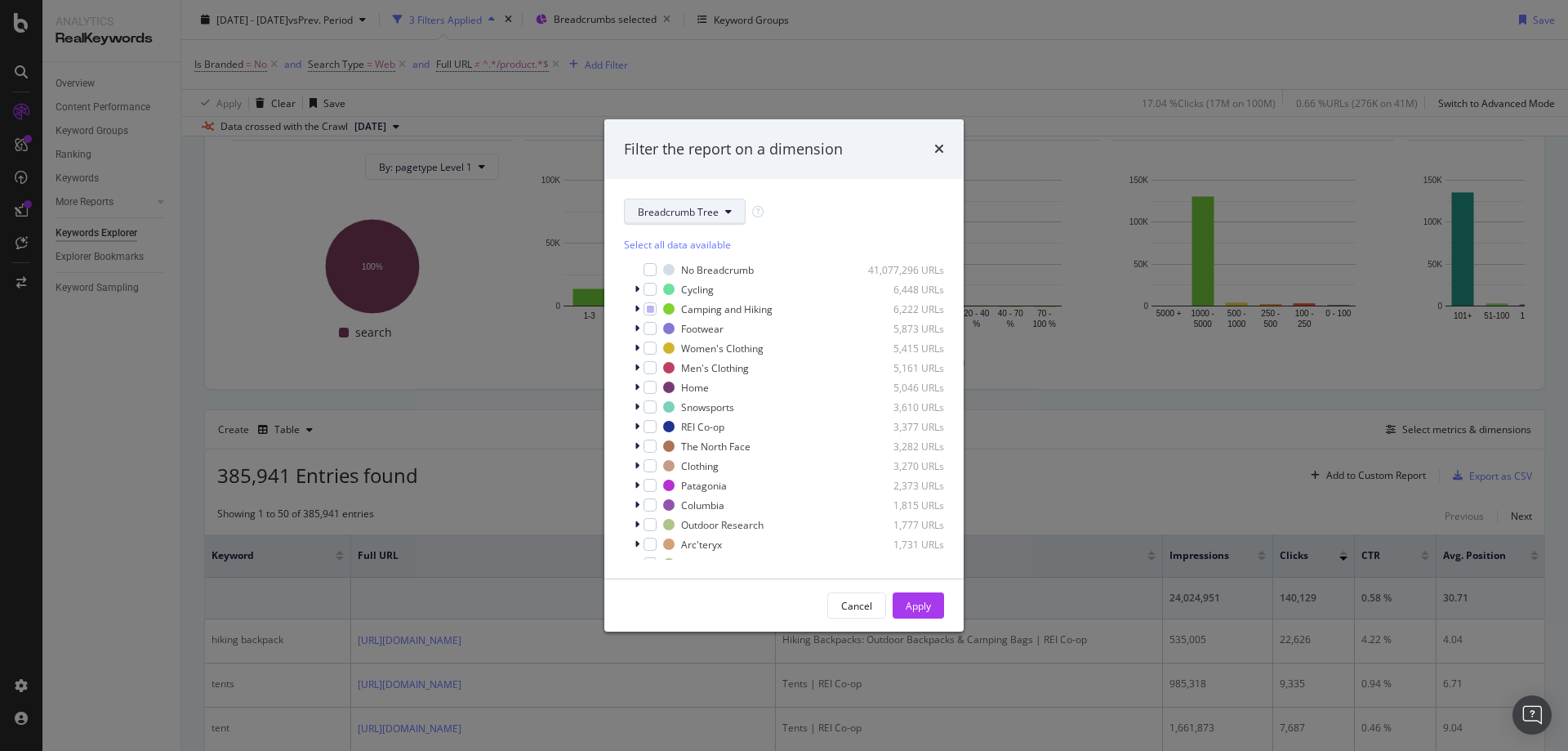
click at [681, 208] on span "Breadcrumb Tree" at bounding box center [678, 212] width 81 height 13
click at [710, 280] on div "pagetype" at bounding box center [690, 270] width 131 height 24
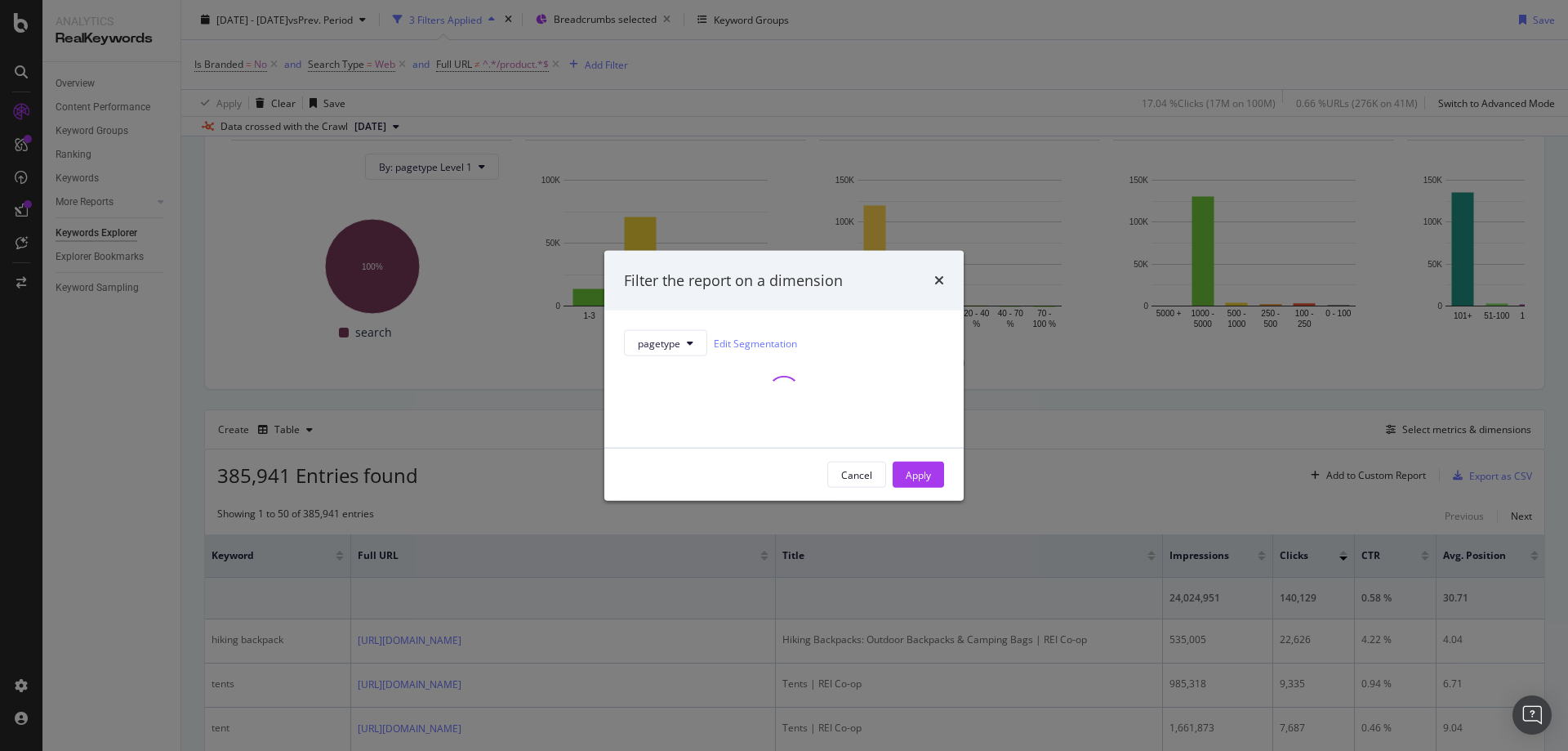
click at [891, 267] on div "Filter the report on a dimension" at bounding box center [784, 280] width 359 height 61
click at [868, 263] on div "Filter the report on a dimension" at bounding box center [784, 280] width 359 height 61
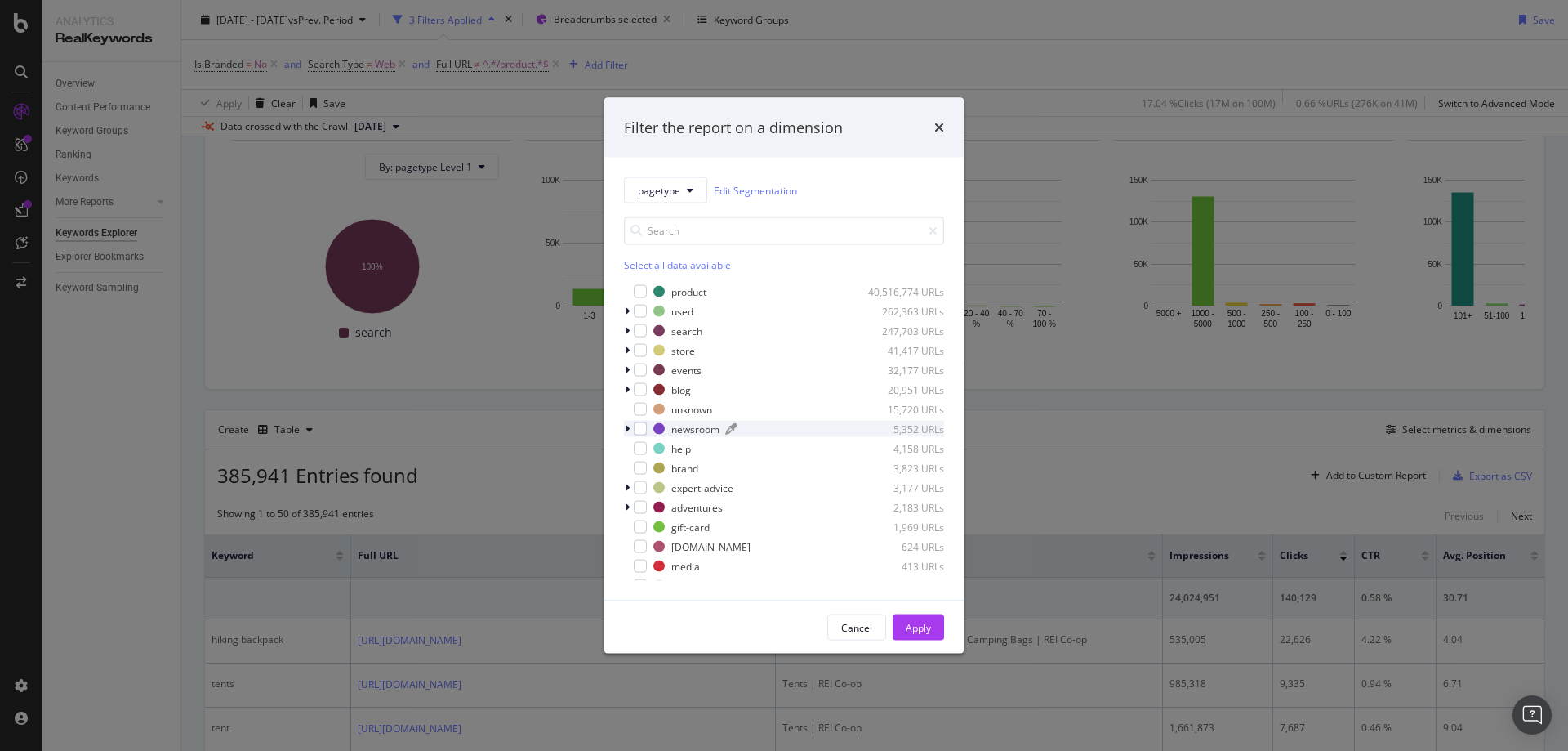
scroll to position [82, 0]
click at [622, 404] on div "pagetype Edit Segmentation Select all data available product 40,516,774 URLs us…" at bounding box center [784, 379] width 359 height 443
click at [626, 404] on icon "modal" at bounding box center [627, 406] width 5 height 10
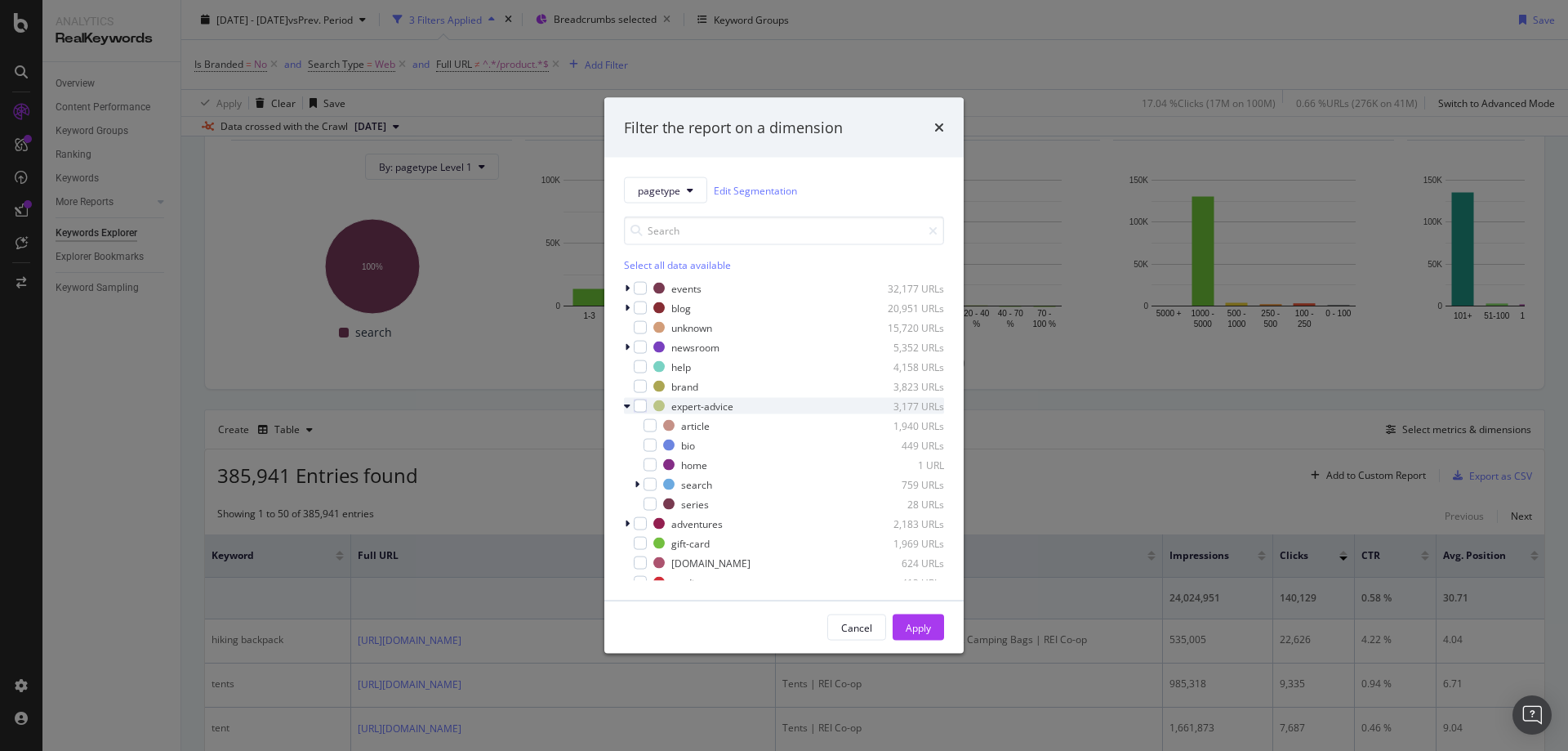
click at [626, 404] on icon "modal" at bounding box center [627, 406] width 7 height 10
click at [642, 184] on span "pagetype" at bounding box center [659, 189] width 42 height 13
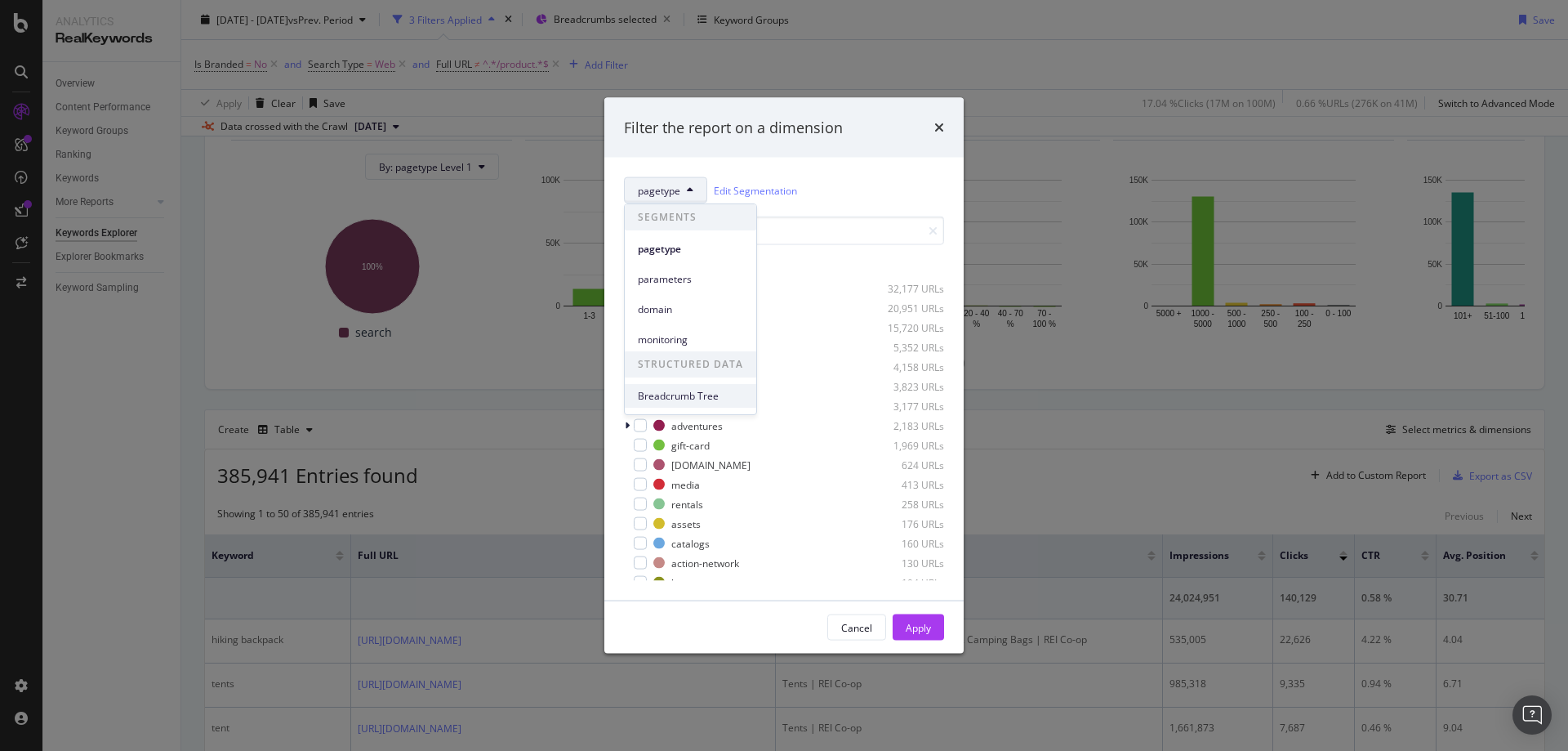
click at [693, 391] on span "Breadcrumb Tree" at bounding box center [690, 396] width 105 height 14
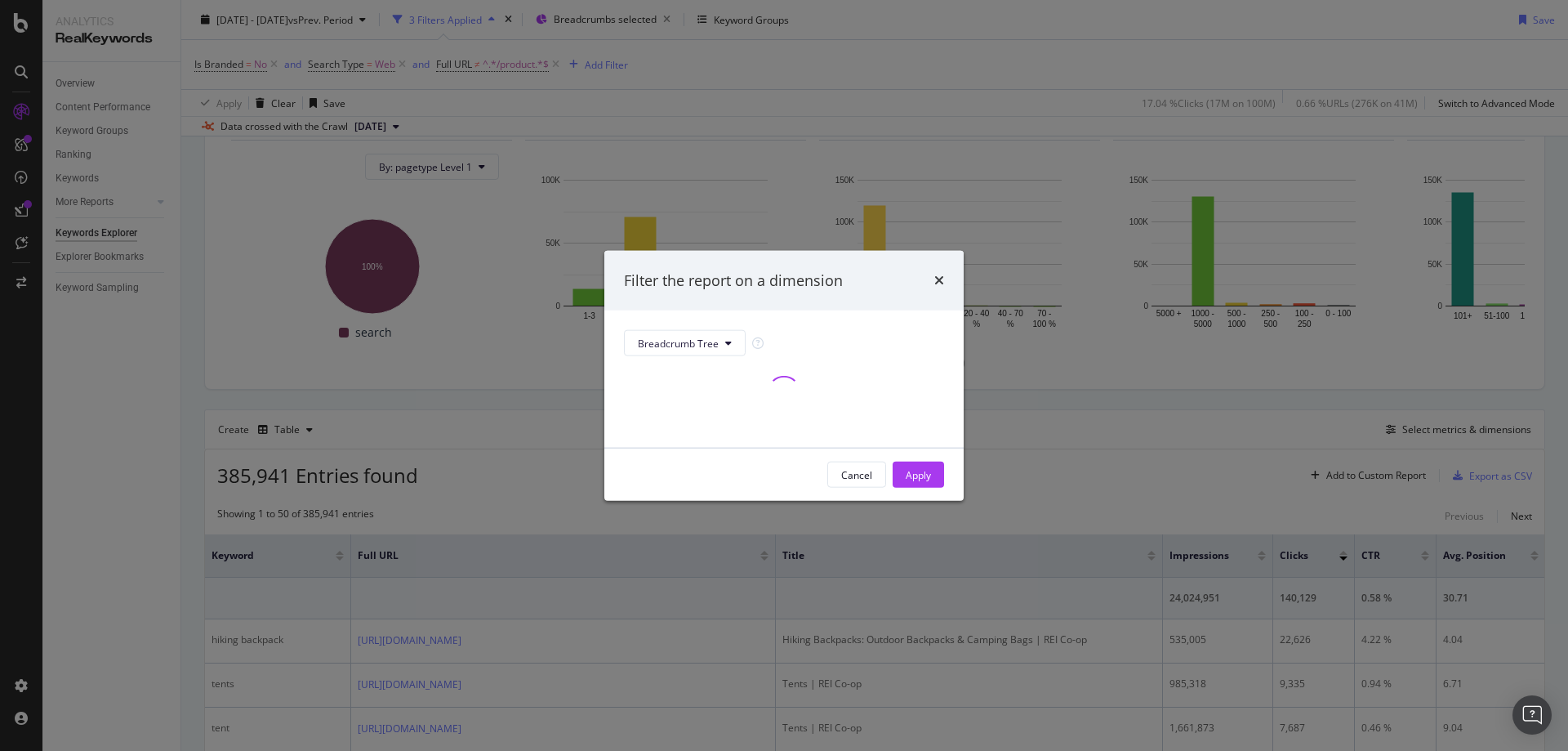
click at [857, 269] on div "Filter the report on a dimension" at bounding box center [784, 280] width 320 height 21
click at [800, 482] on div "Cancel Apply" at bounding box center [784, 474] width 320 height 26
click at [758, 344] on icon "modal" at bounding box center [758, 344] width 12 height 12
click at [848, 272] on div "Filter the report on a dimension" at bounding box center [784, 280] width 320 height 21
click at [906, 285] on div "Filter the report on a dimension" at bounding box center [784, 280] width 320 height 21
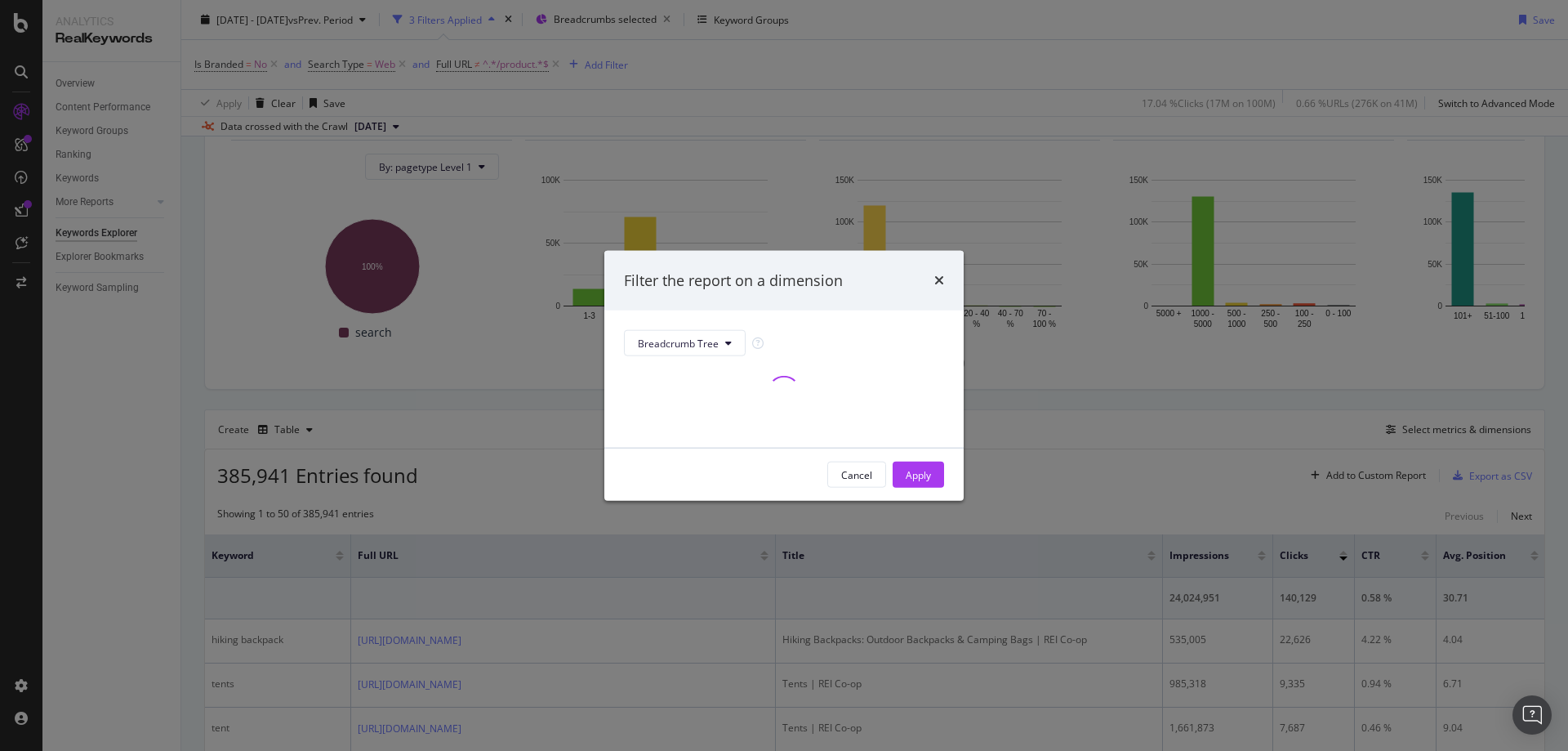
click at [906, 278] on div "Filter the report on a dimension" at bounding box center [784, 280] width 320 height 21
click at [787, 475] on div "Cancel Apply" at bounding box center [784, 474] width 320 height 26
click at [848, 279] on div "Filter the report on a dimension" at bounding box center [784, 280] width 320 height 21
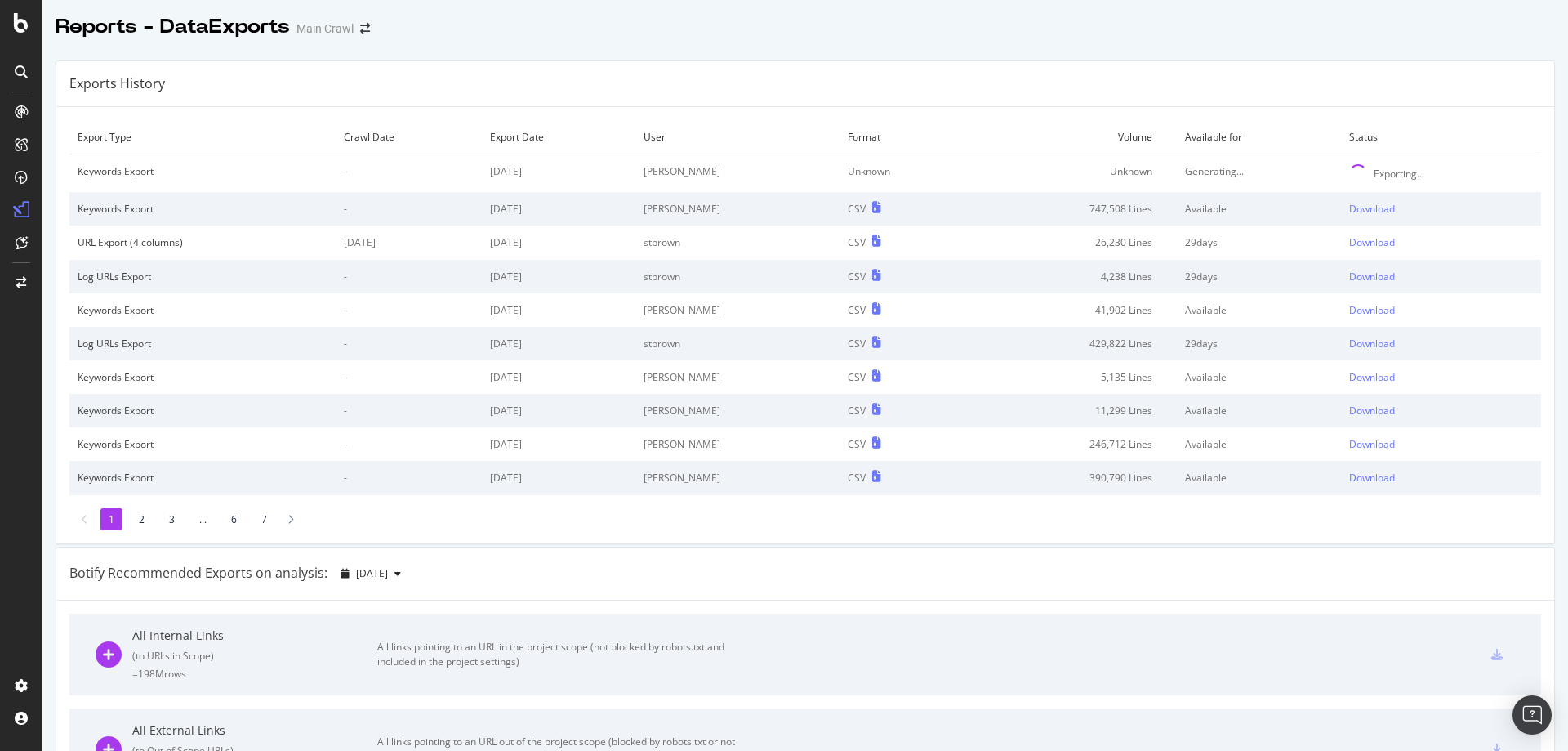
click at [1270, 89] on div "Exports History" at bounding box center [805, 84] width 1498 height 45
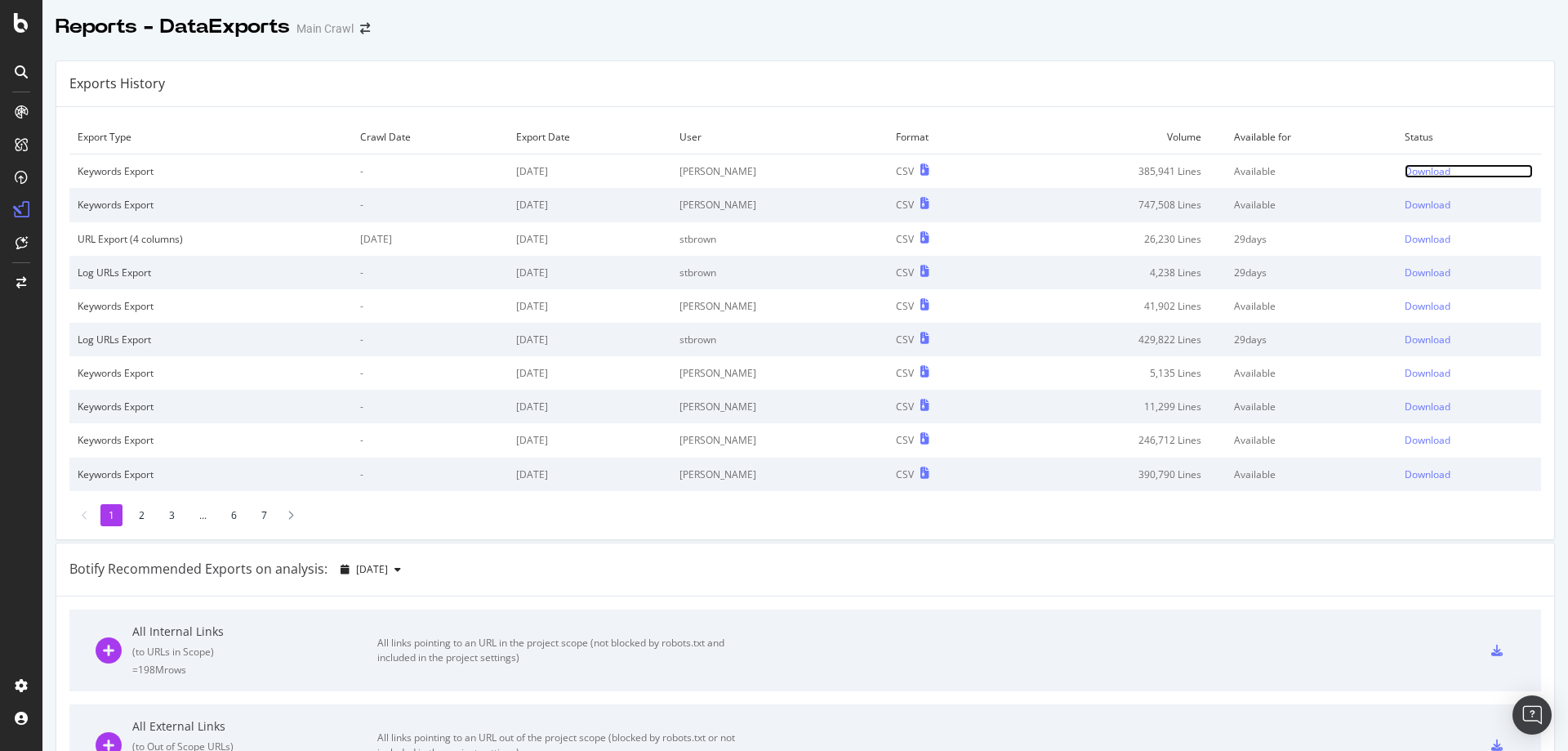
click at [1407, 175] on div "Download" at bounding box center [1427, 171] width 45 height 13
